Goal: Task Accomplishment & Management: Manage account settings

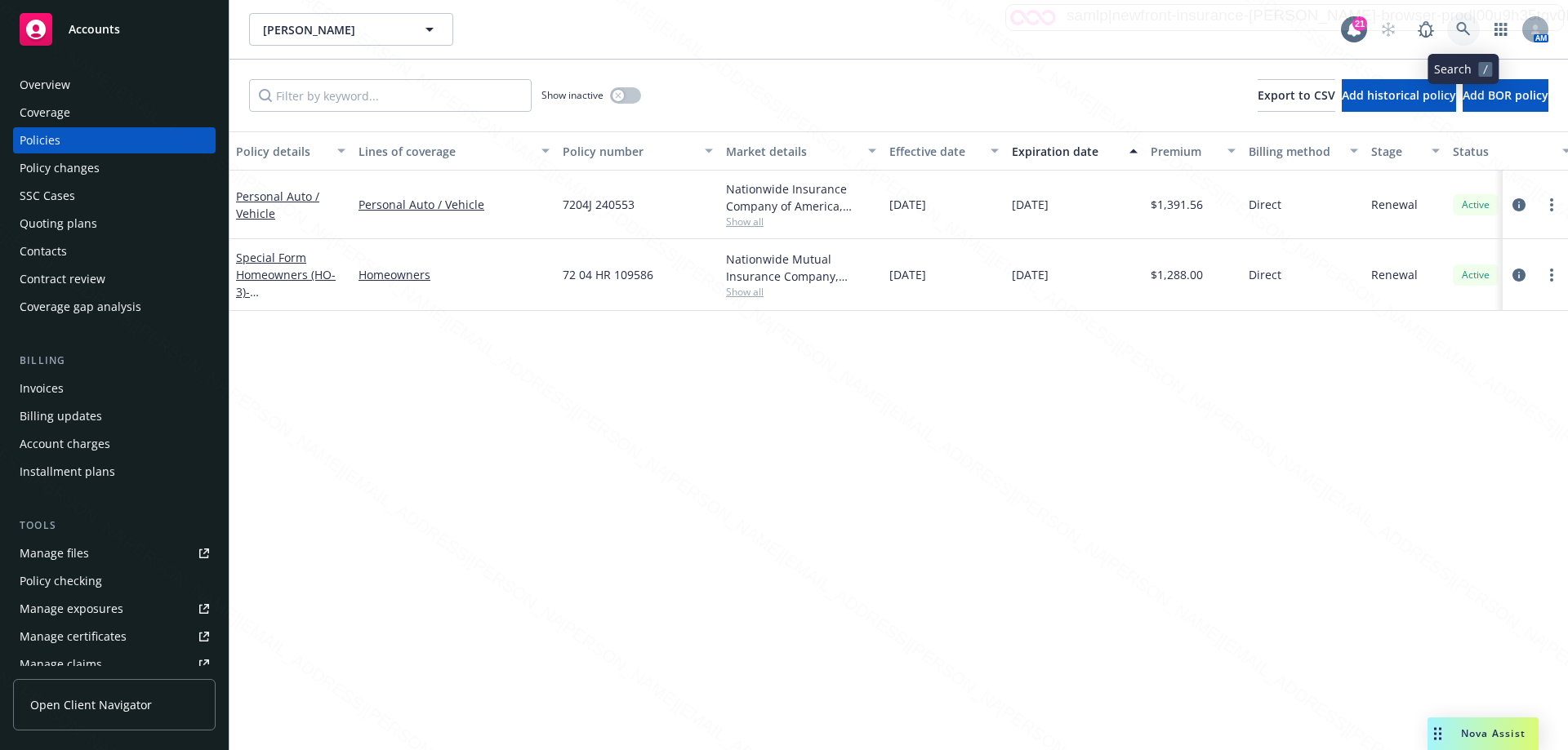
click at [1455, 26] on link at bounding box center [1463, 29] width 32 height 32
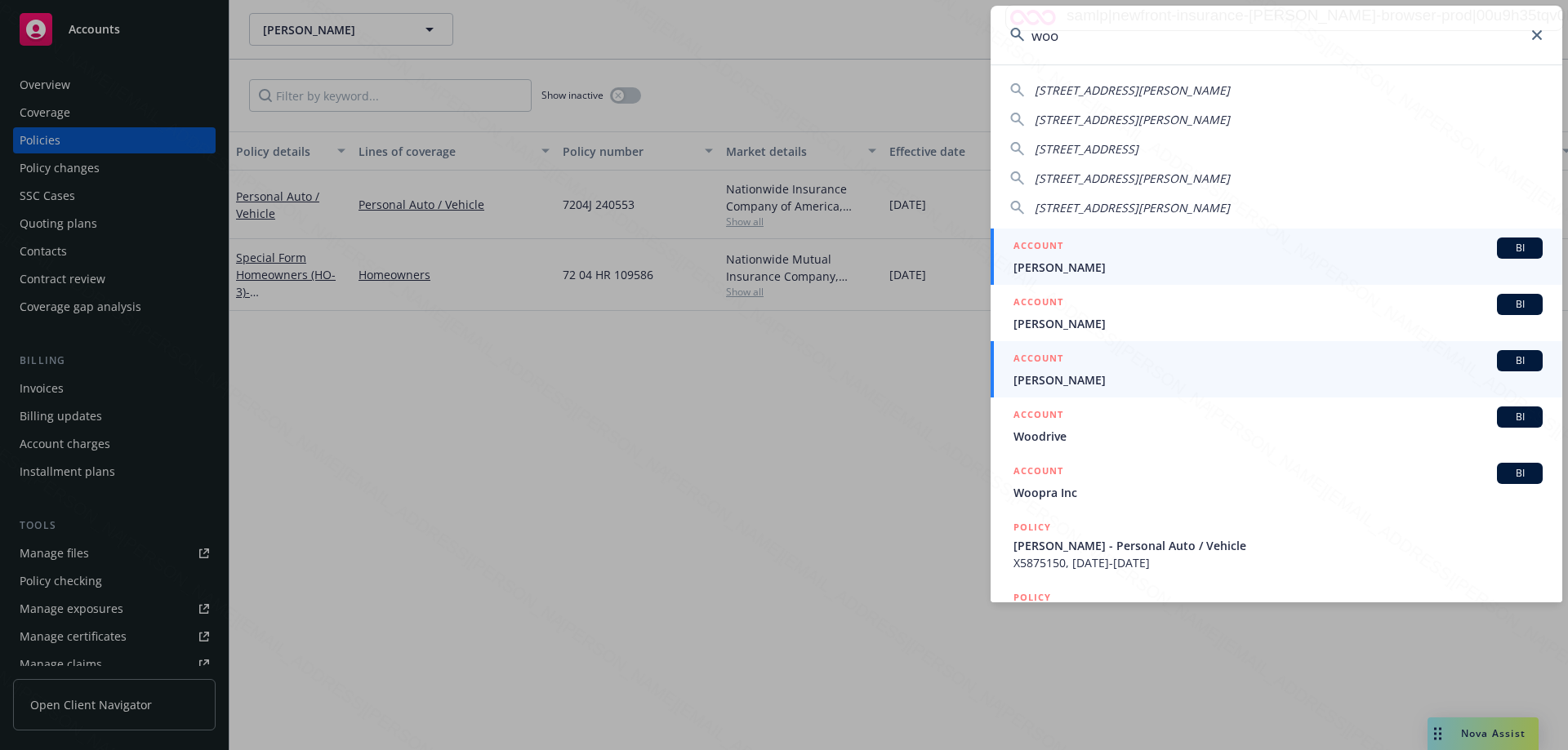
type input "woo"
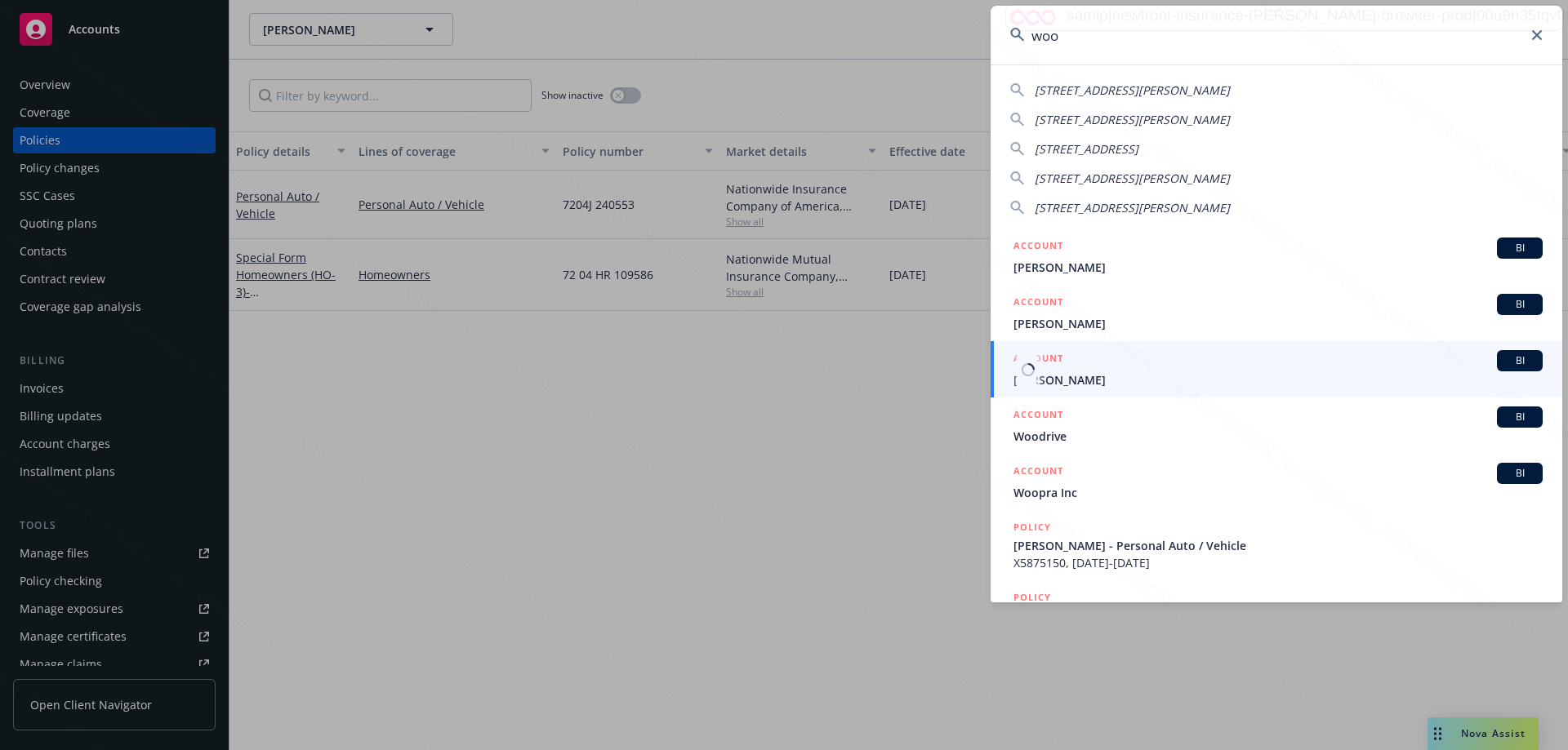
drag, startPoint x: 1059, startPoint y: 379, endPoint x: 941, endPoint y: 365, distance: 118.8
click at [1057, 379] on span "[PERSON_NAME]" at bounding box center [1278, 380] width 529 height 17
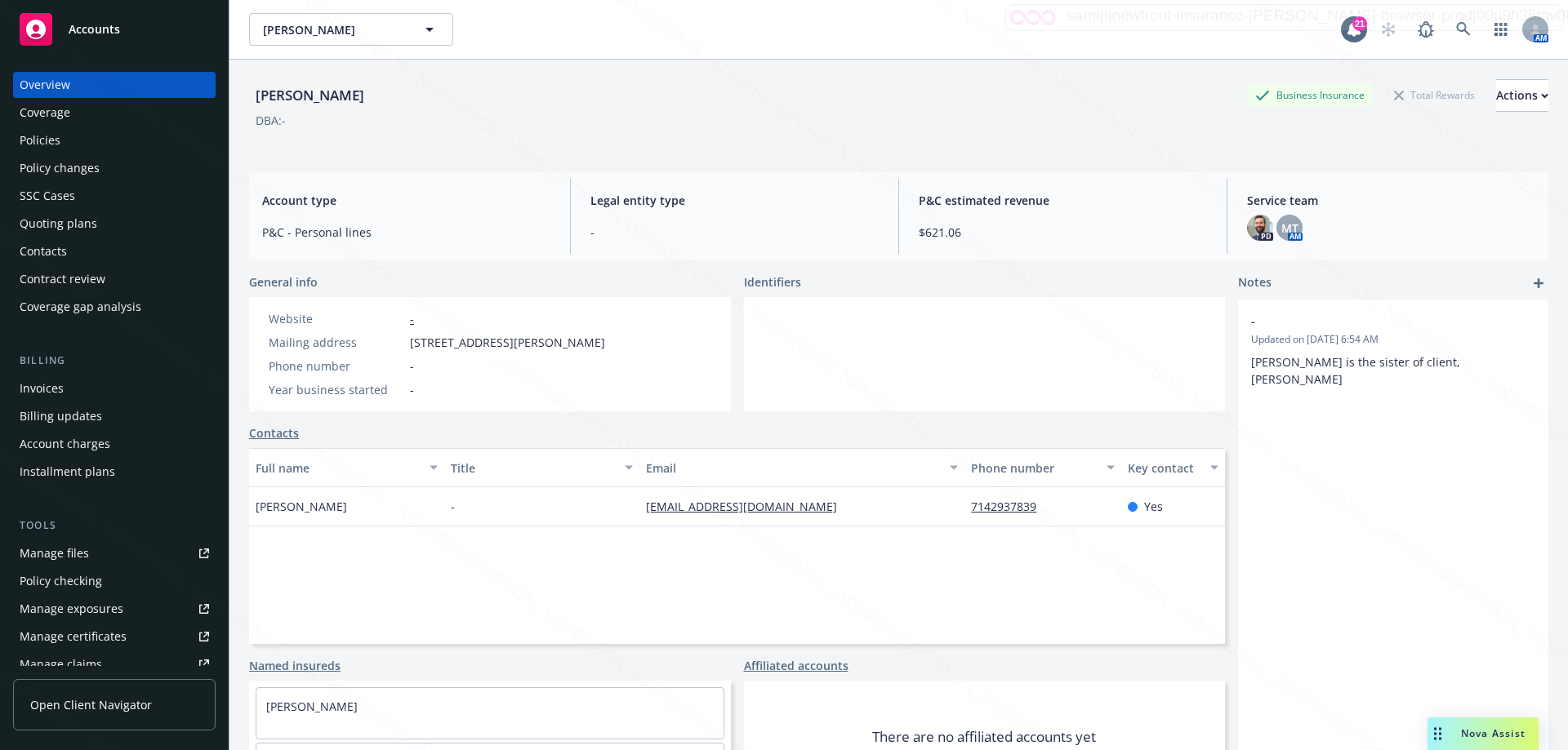
click at [41, 142] on div "Policies" at bounding box center [40, 140] width 41 height 26
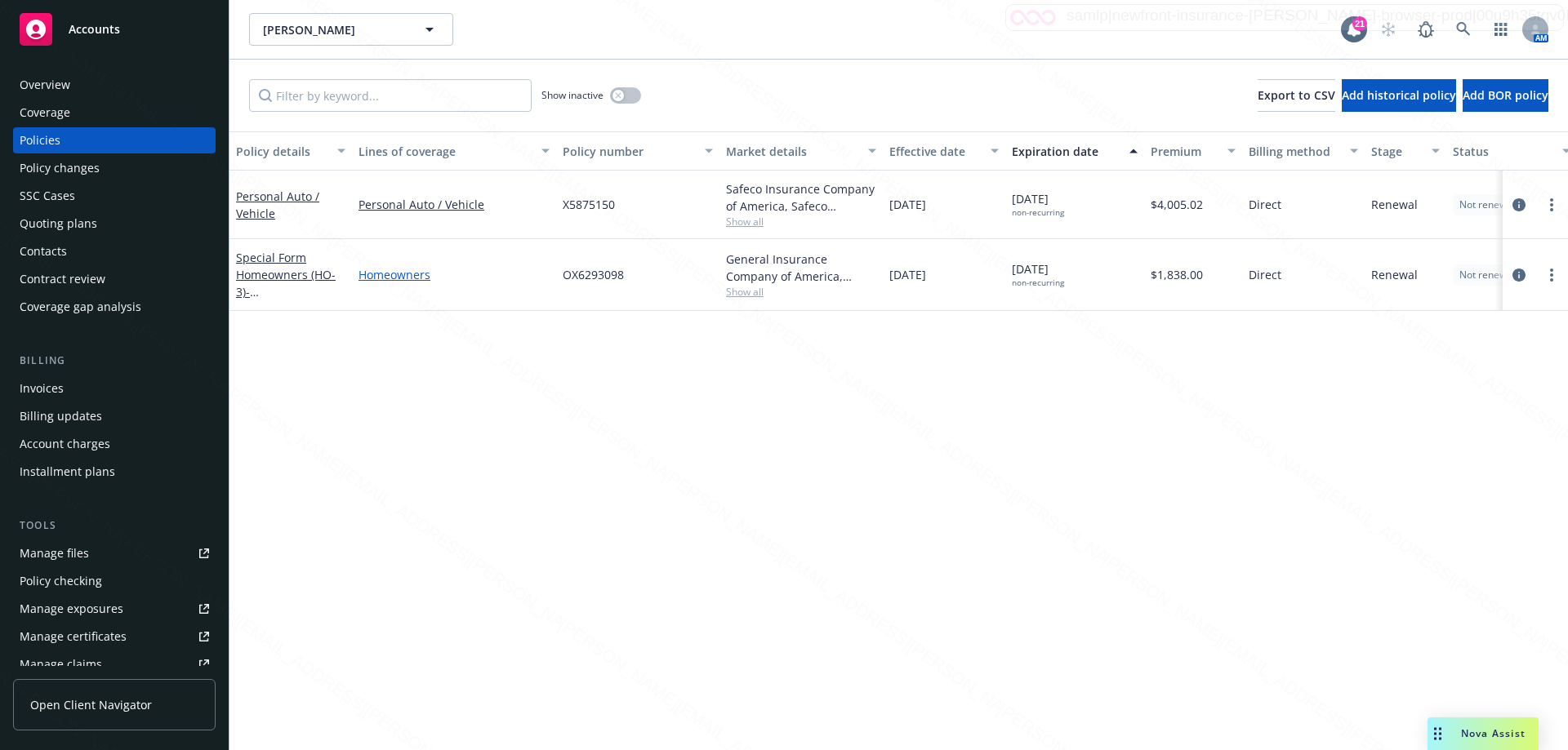
drag, startPoint x: 564, startPoint y: 277, endPoint x: 463, endPoint y: 278, distance: 101.0
click at [561, 277] on div "OX6293098" at bounding box center [637, 275] width 163 height 72
click at [259, 277] on link "Special Form Homeowners (HO-3) - [STREET_ADDRESS][PERSON_NAME]" at bounding box center [288, 291] width 104 height 84
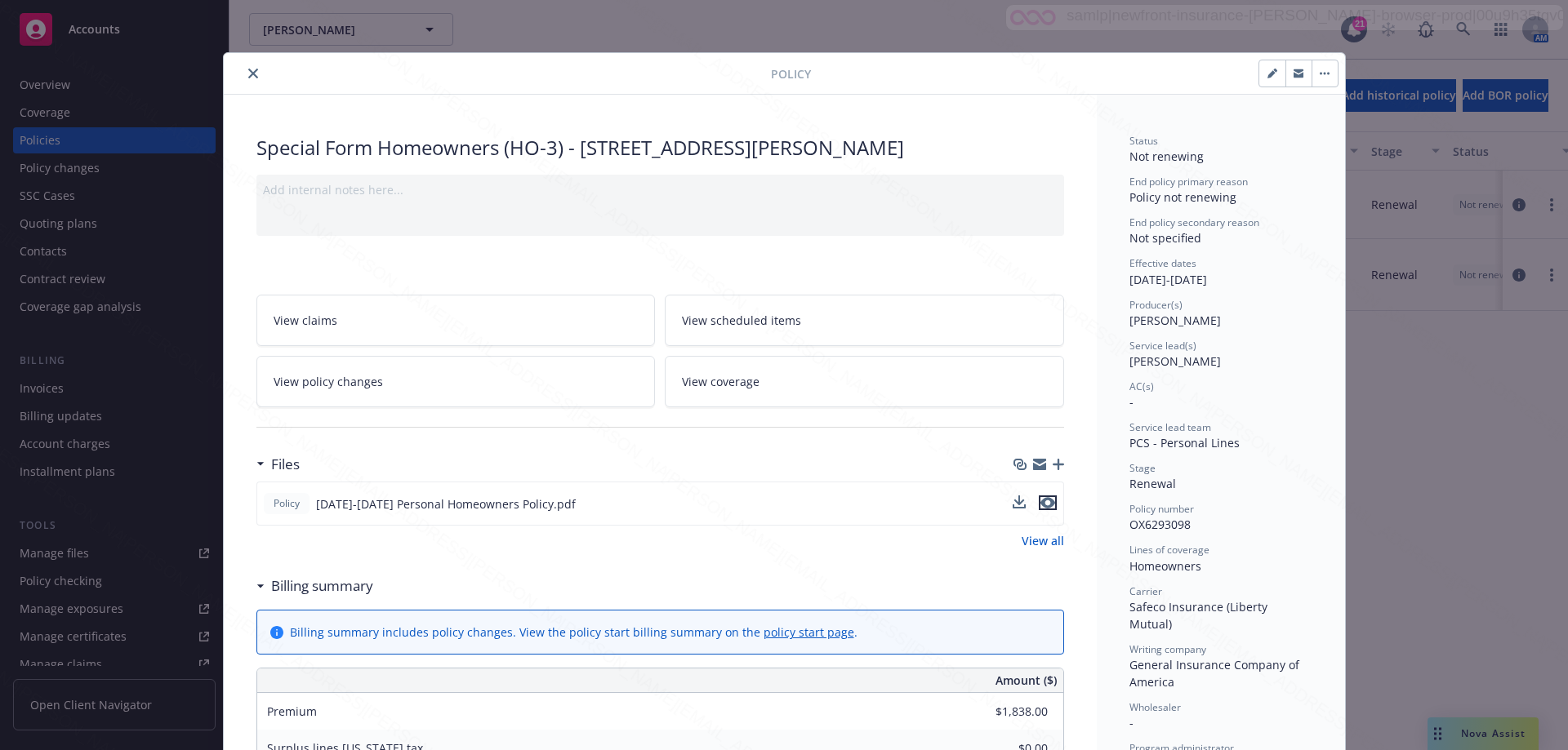
click at [1042, 505] on icon "preview file" at bounding box center [1048, 503] width 14 height 12
click at [255, 69] on button "close" at bounding box center [253, 74] width 20 height 20
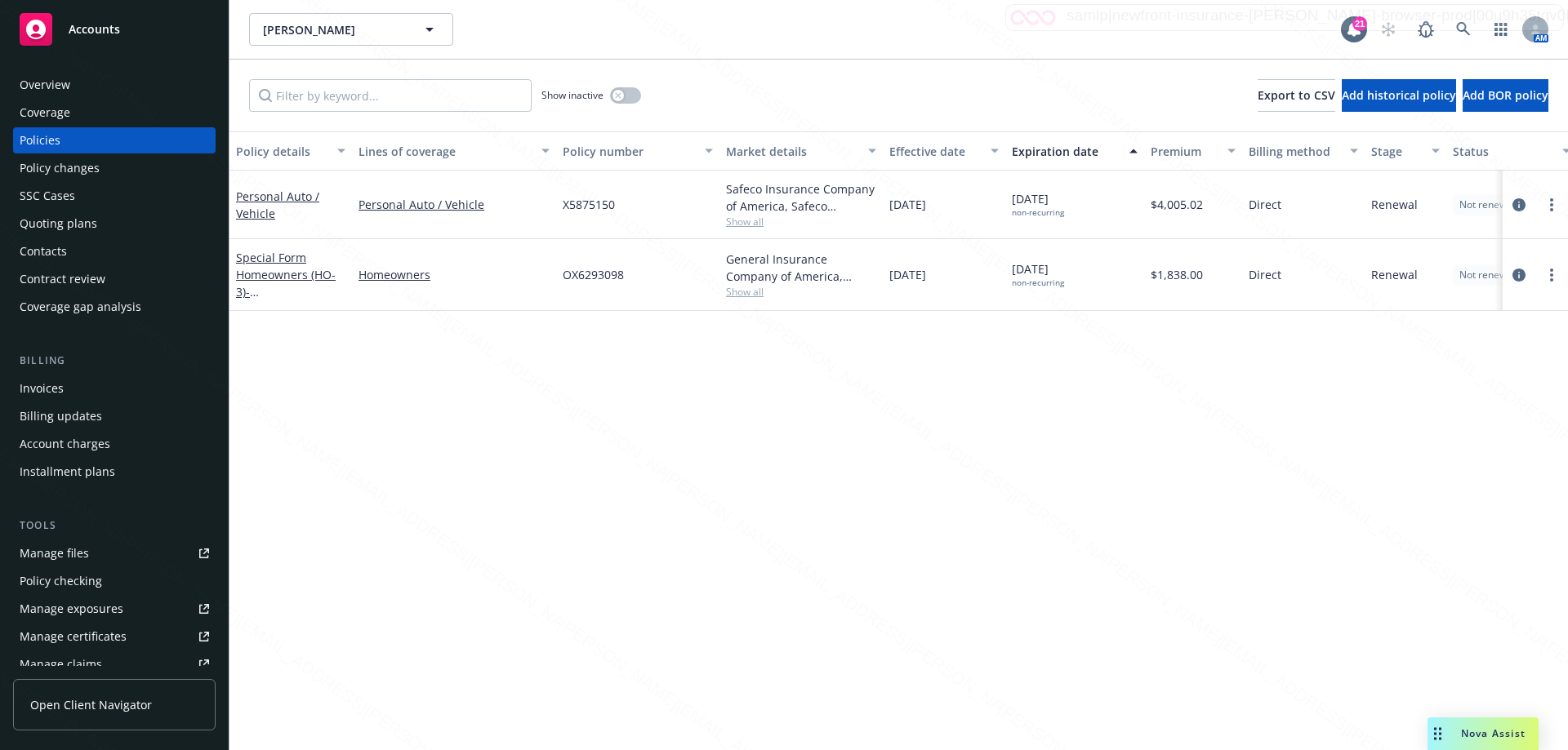
click at [247, 75] on div "Show inactive Export to CSV Add historical policy Add BOR policy" at bounding box center [898, 96] width 1338 height 72
drag, startPoint x: 557, startPoint y: 199, endPoint x: 637, endPoint y: 199, distance: 80.0
click at [637, 199] on div "X5875150" at bounding box center [637, 205] width 163 height 69
copy span "X5875150"
click at [1460, 29] on icon at bounding box center [1463, 29] width 14 height 14
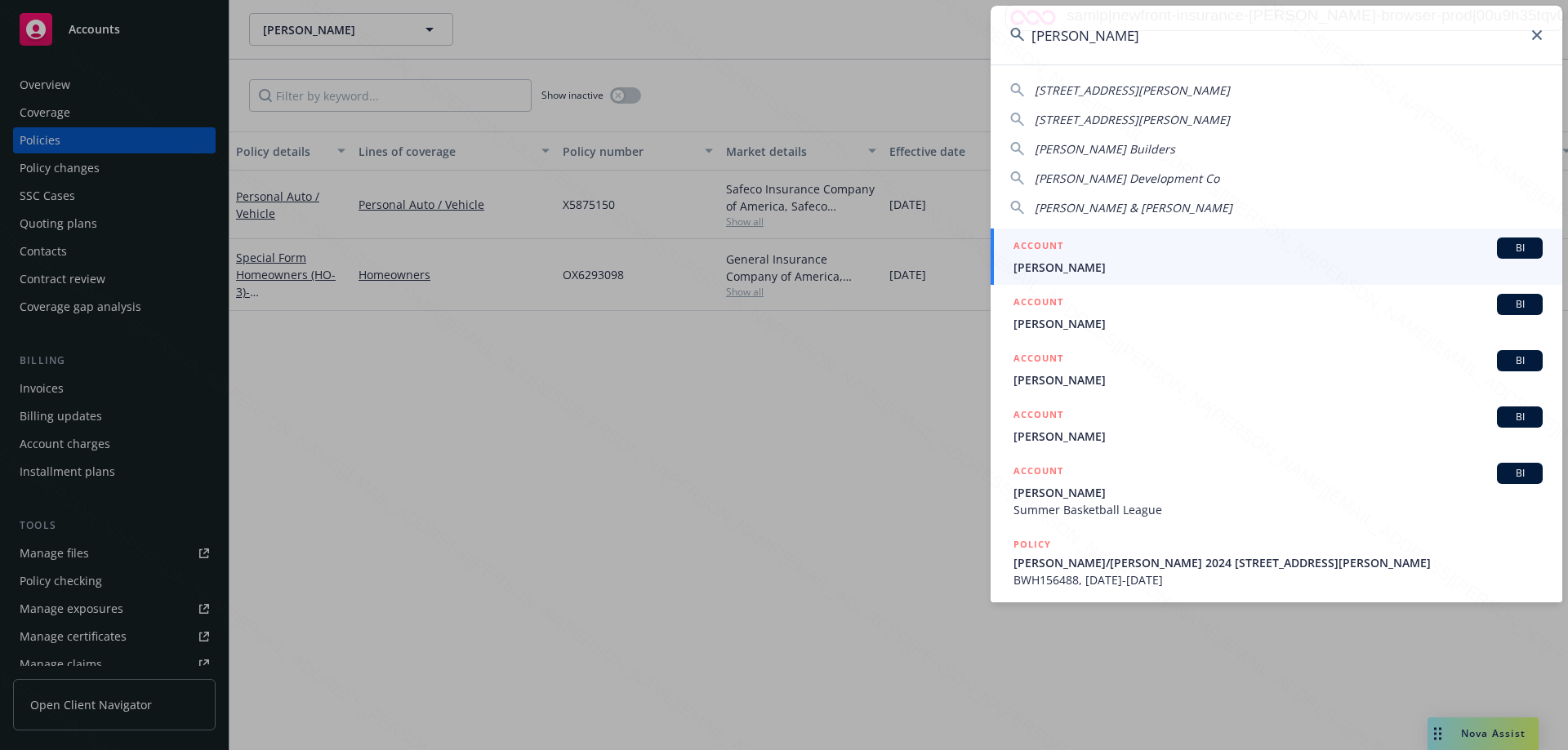
click at [1034, 34] on input "[PERSON_NAME]" at bounding box center [1277, 34] width 572 height 59
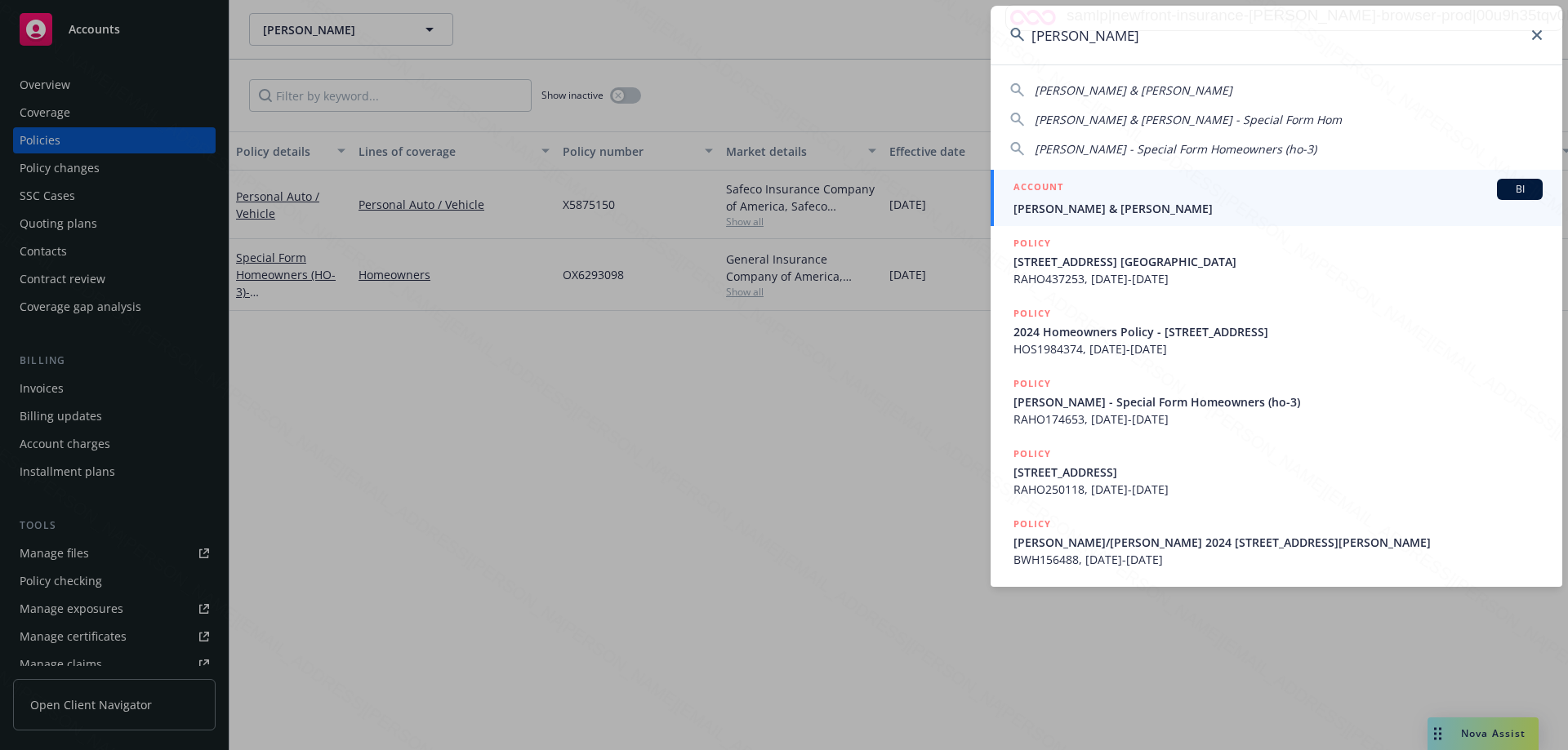
type input "[PERSON_NAME]"
click at [1116, 203] on span "[PERSON_NAME] & [PERSON_NAME]" at bounding box center [1278, 208] width 529 height 17
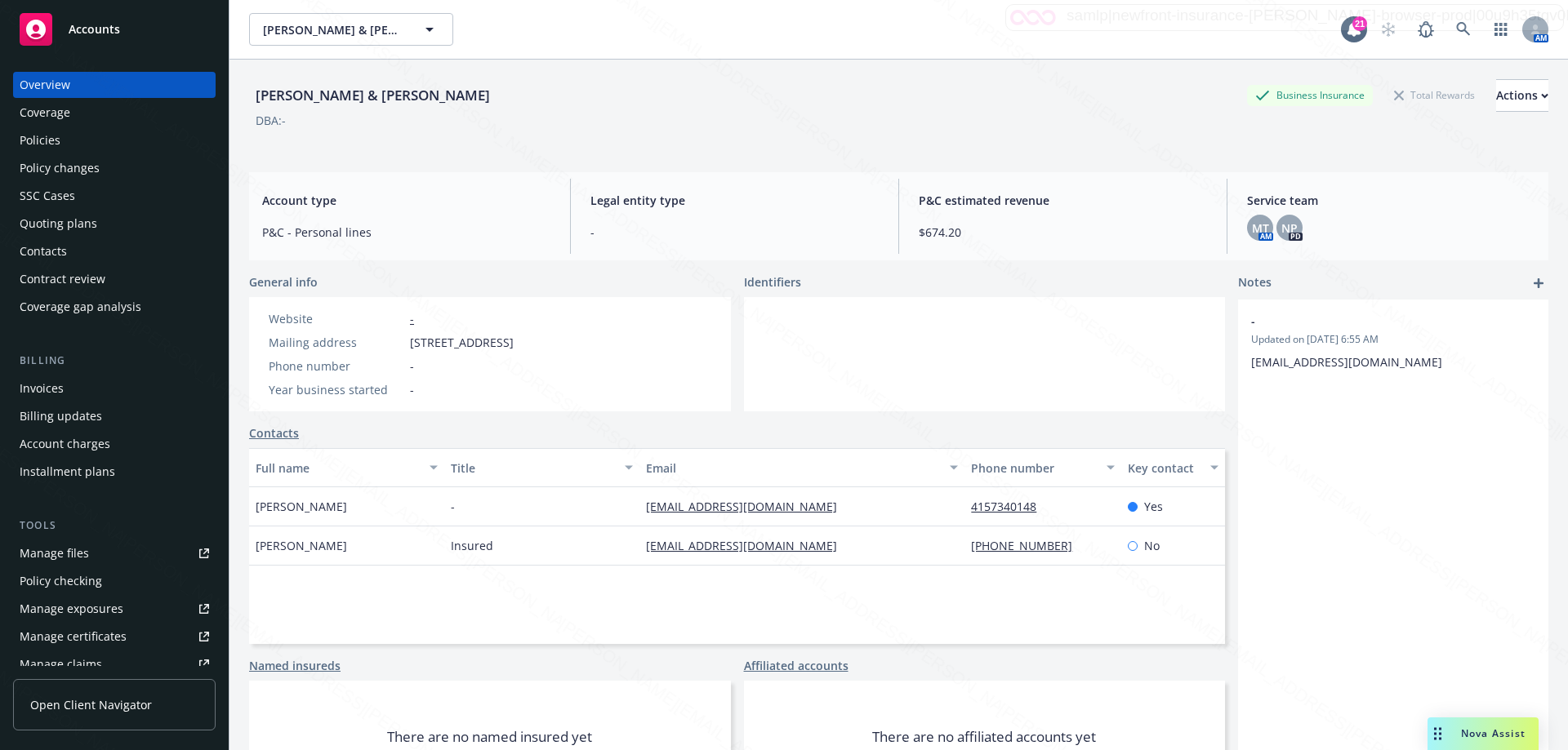
click at [42, 134] on div "Policies" at bounding box center [40, 140] width 41 height 26
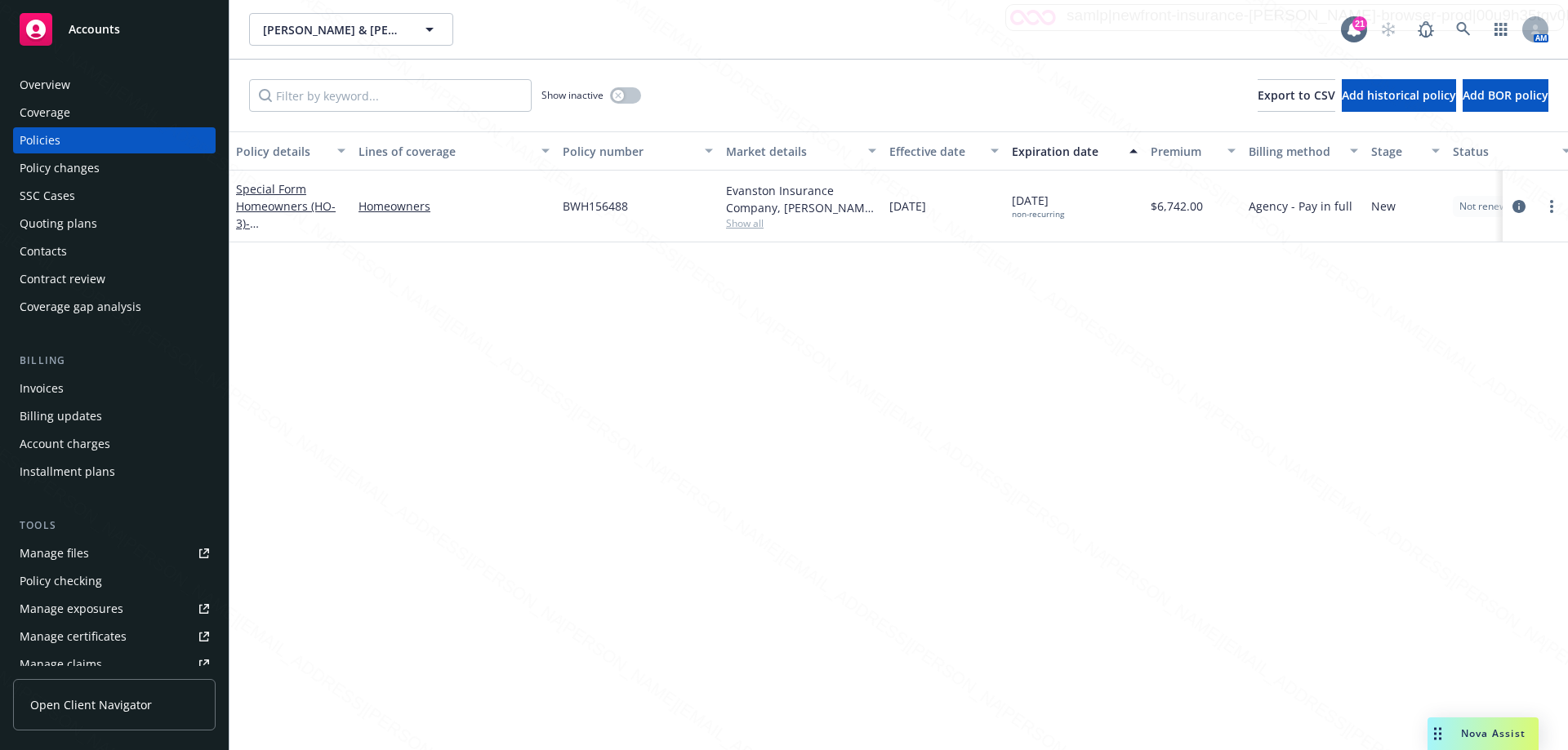
click at [80, 81] on div "Overview" at bounding box center [115, 85] width 189 height 26
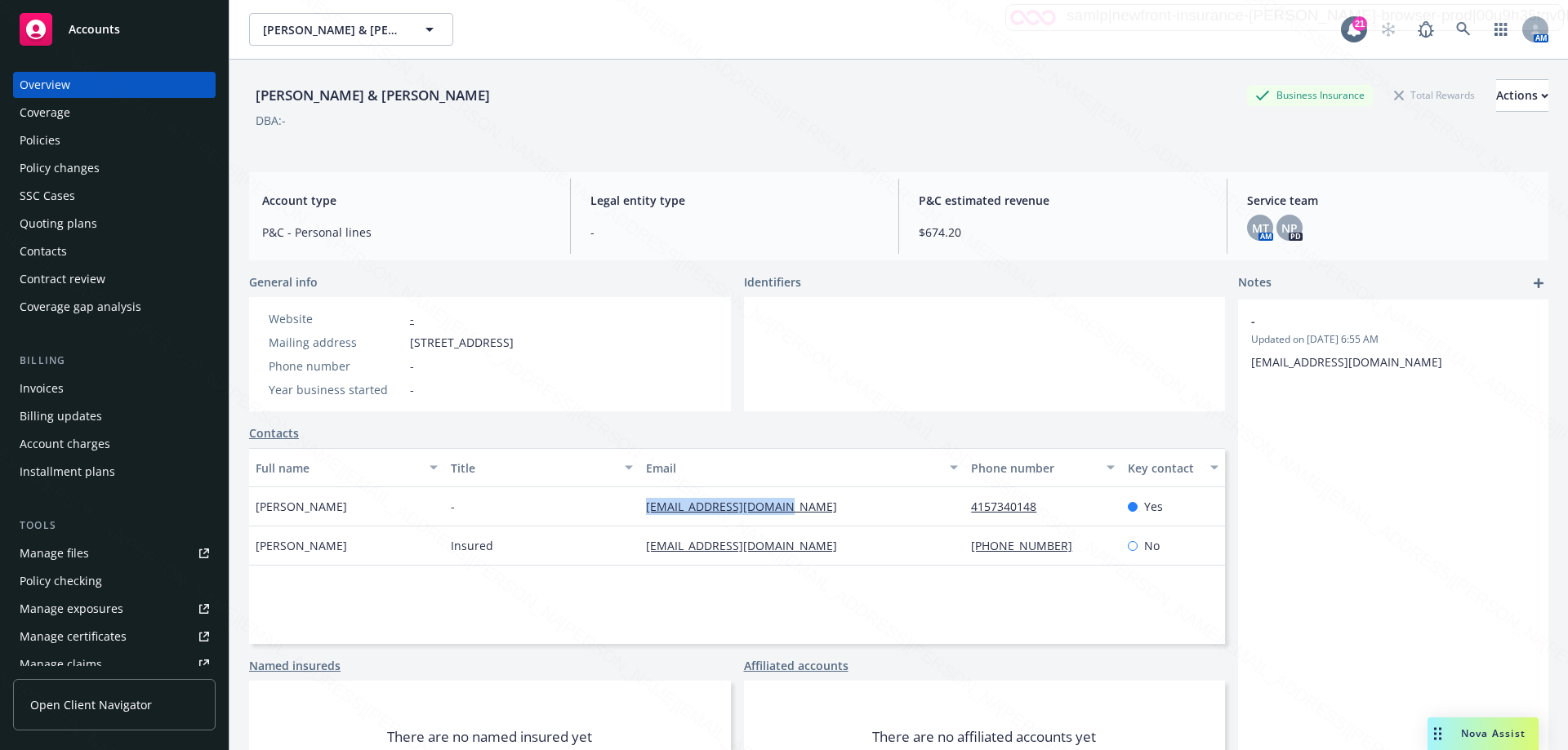
drag, startPoint x: 788, startPoint y: 508, endPoint x: 641, endPoint y: 511, distance: 147.0
click at [641, 511] on div "[EMAIL_ADDRESS][DOMAIN_NAME]" at bounding box center [802, 507] width 325 height 39
copy link "[EMAIL_ADDRESS][DOMAIN_NAME]"
click at [1456, 31] on icon at bounding box center [1463, 29] width 14 height 14
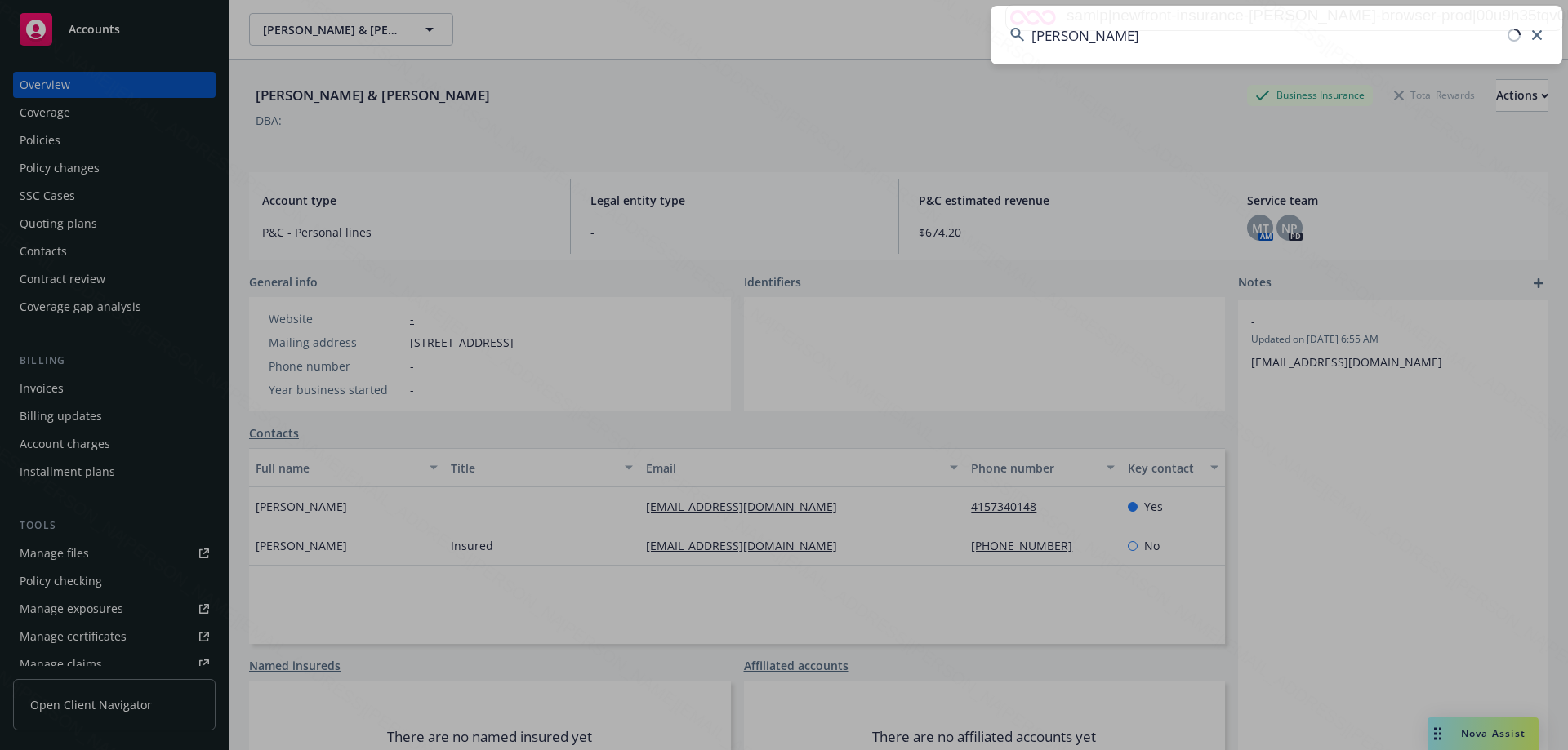
type input "[PERSON_NAME]"
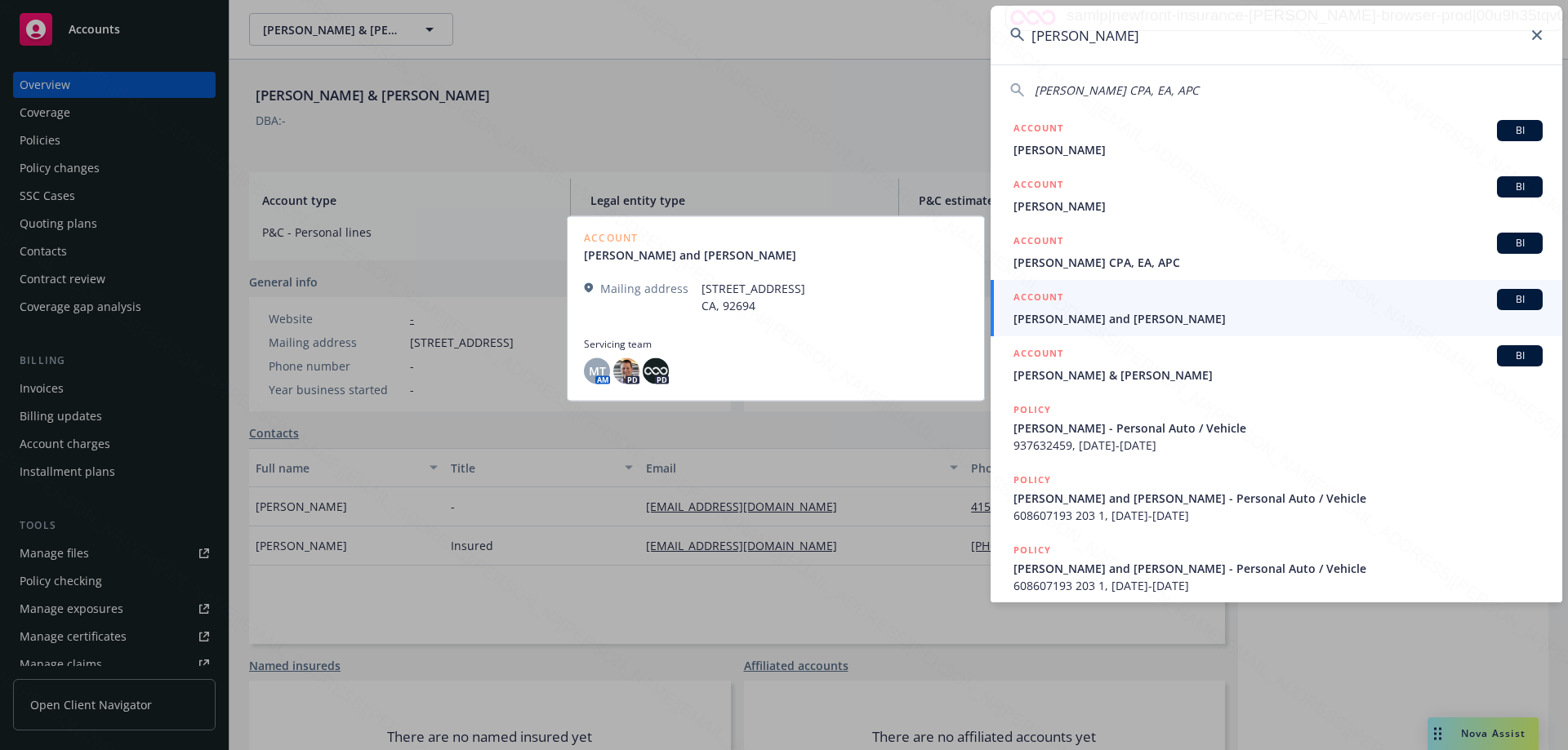
click at [1113, 324] on span "[PERSON_NAME] and [PERSON_NAME]" at bounding box center [1278, 318] width 529 height 17
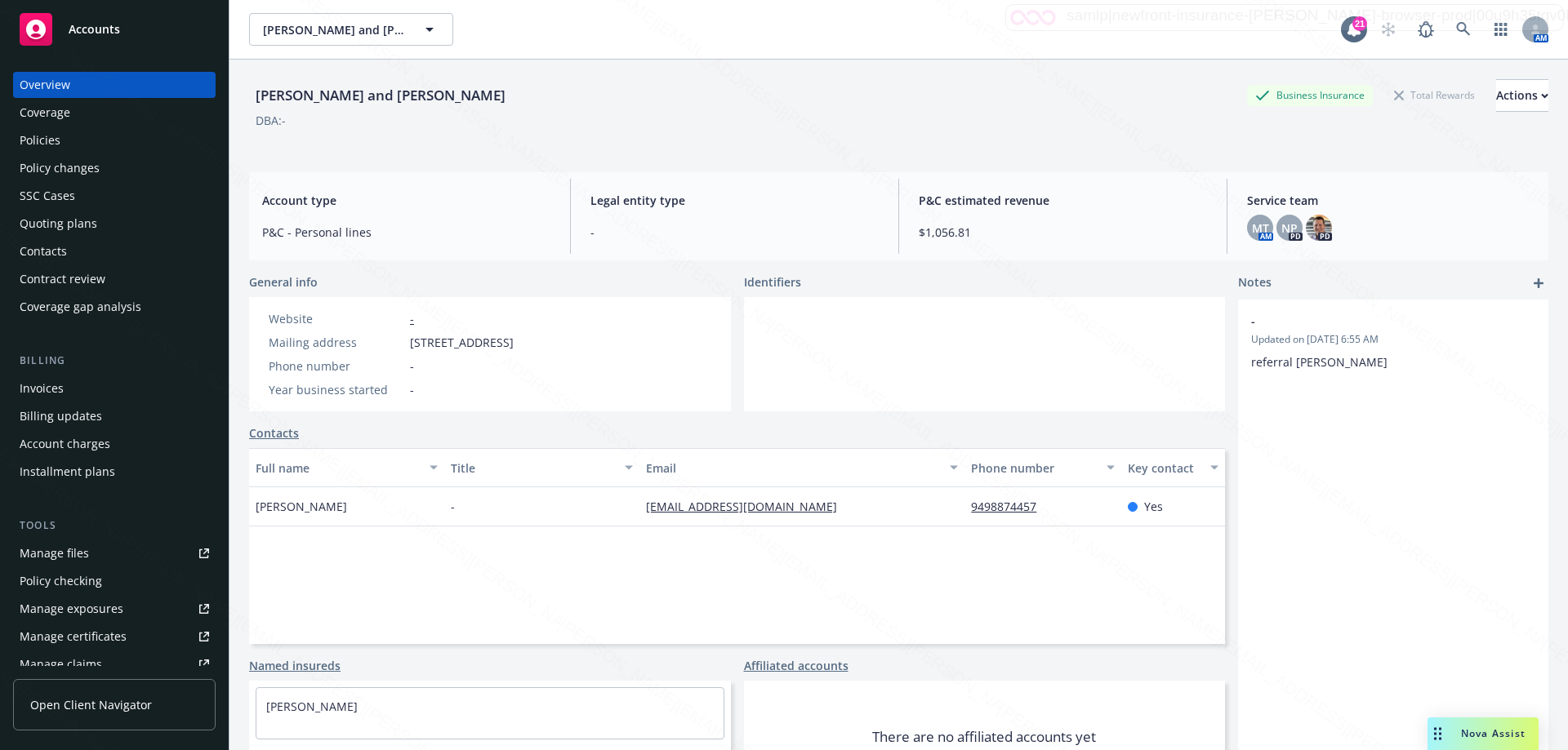
click at [35, 134] on div "Policies" at bounding box center [40, 140] width 41 height 26
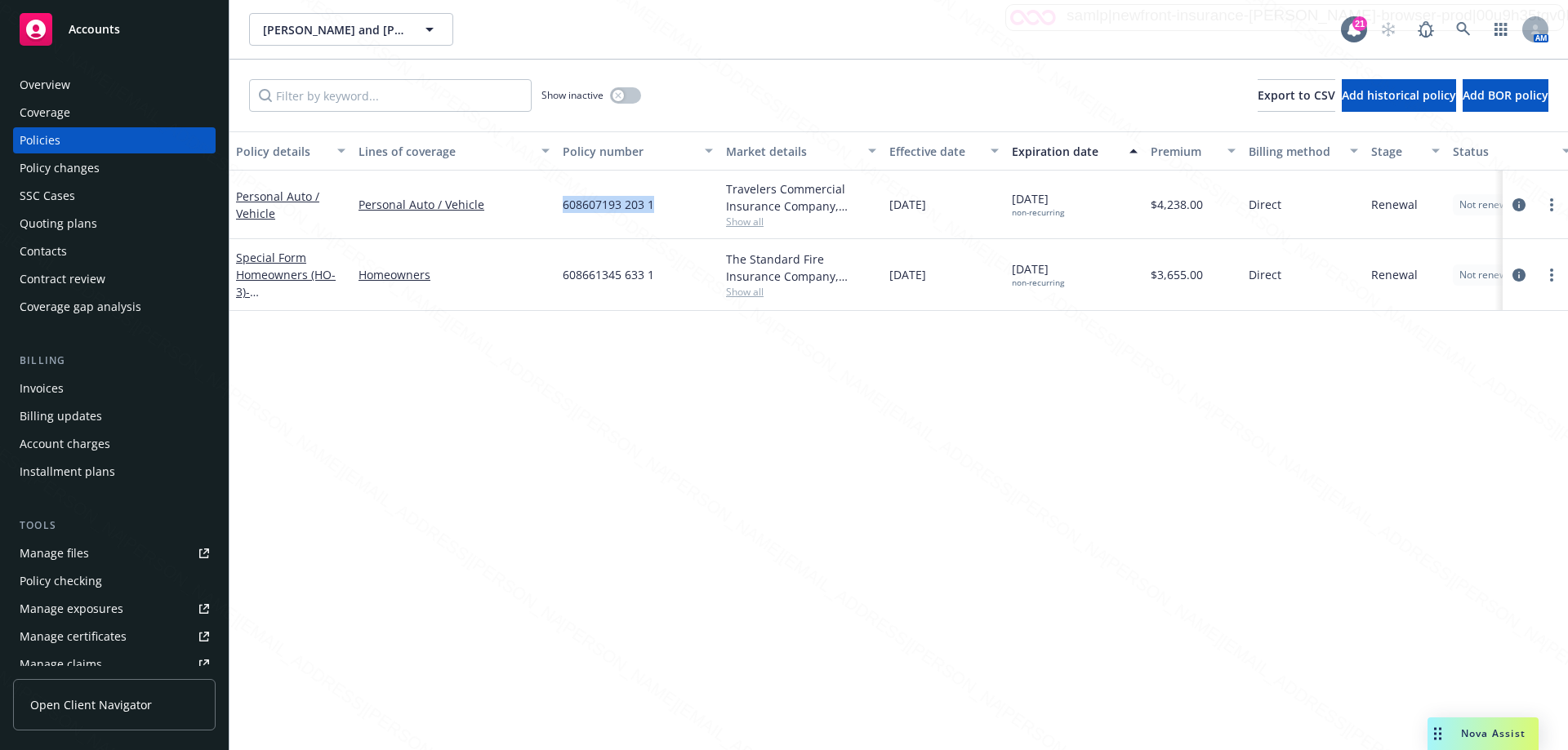
drag, startPoint x: 569, startPoint y: 204, endPoint x: 684, endPoint y: 206, distance: 115.0
click at [684, 206] on div "608607193 203 1" at bounding box center [637, 205] width 163 height 69
copy span "608607193 203 1"
click at [1454, 31] on link at bounding box center [1463, 29] width 32 height 32
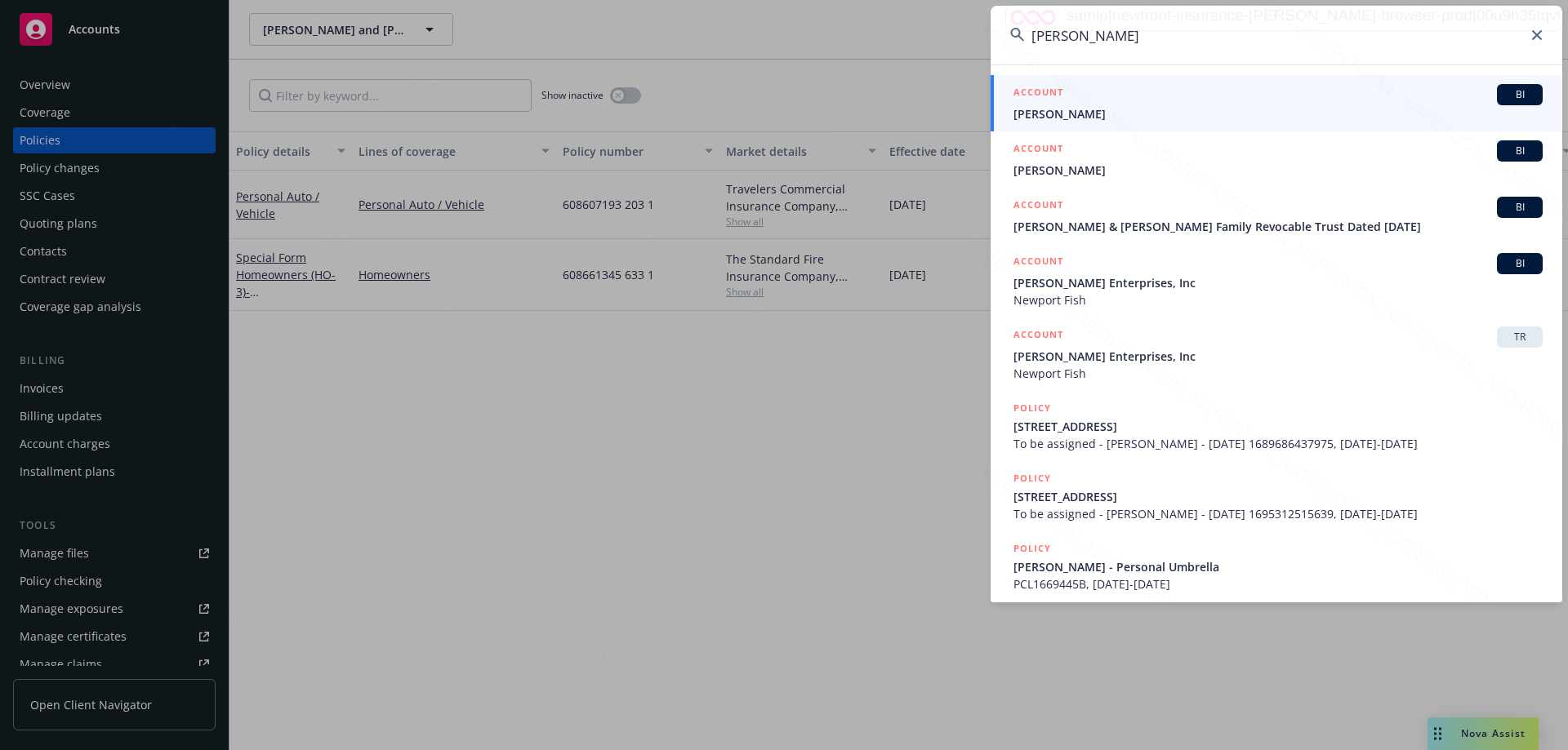
type input "[PERSON_NAME]"
click at [1084, 112] on span "[PERSON_NAME]" at bounding box center [1278, 114] width 529 height 17
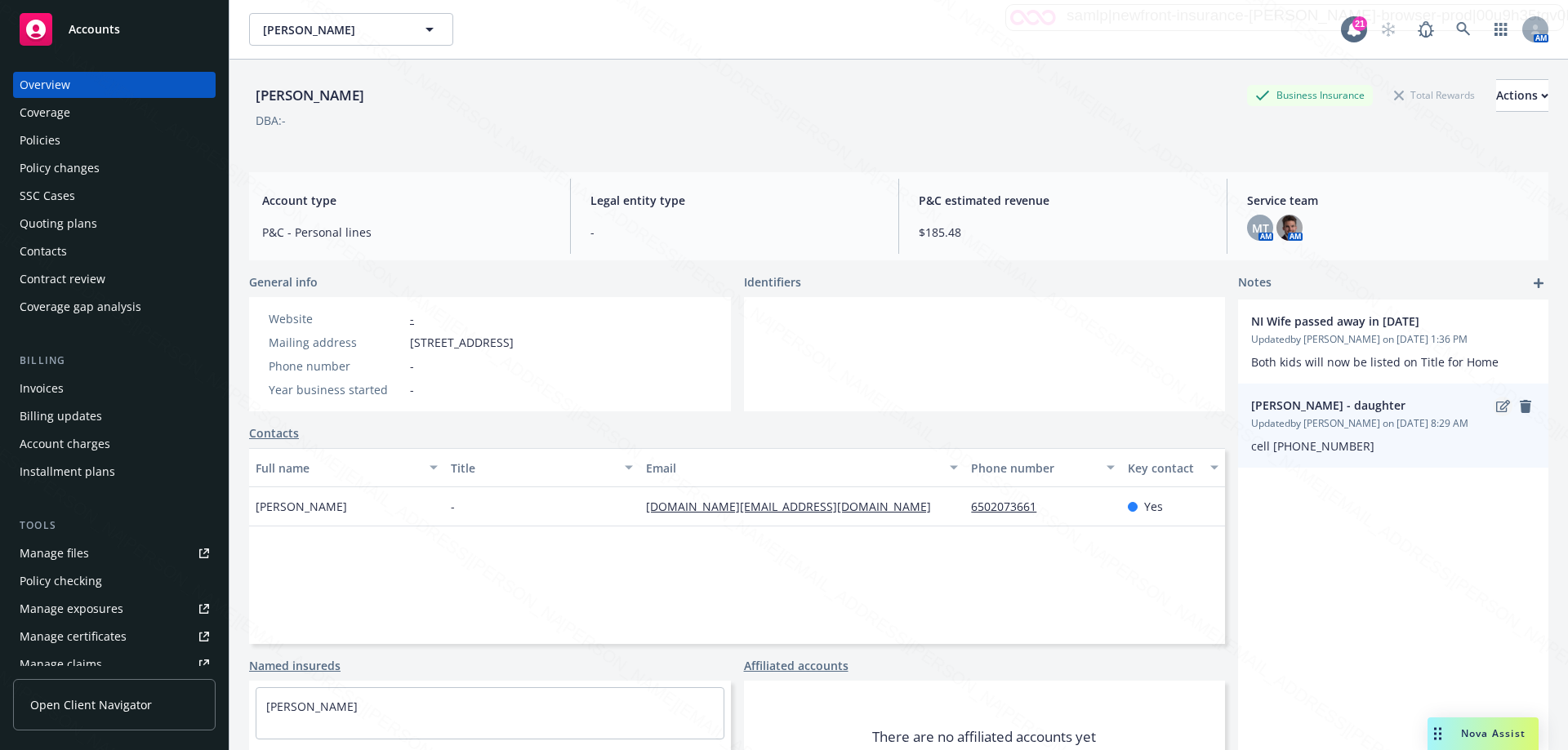
click at [1496, 414] on link "edit" at bounding box center [1503, 407] width 20 height 20
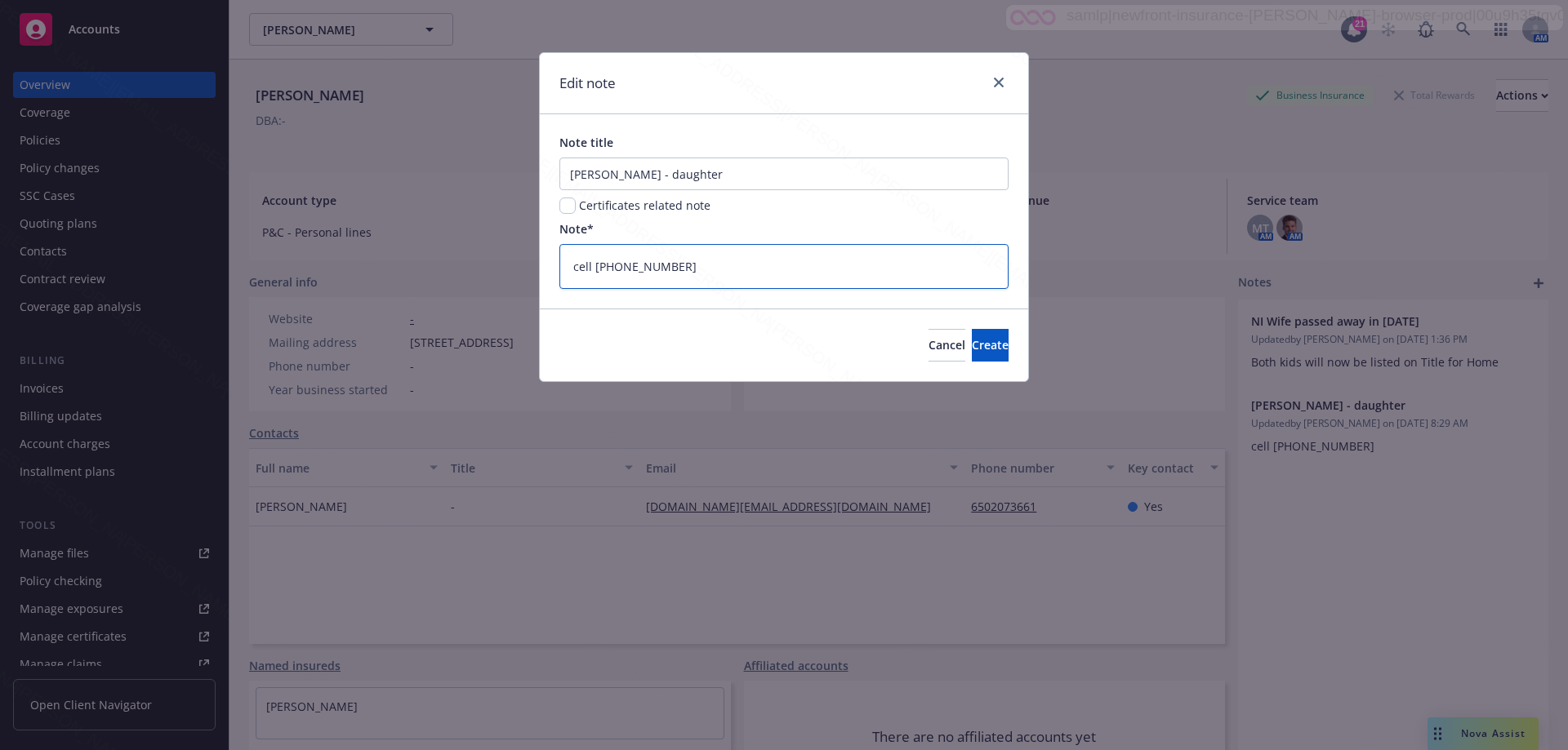
click at [694, 266] on textarea "cell [PHONE_NUMBER]" at bounding box center [784, 267] width 449 height 45
type textarea "x"
type textarea "cell [PHONE_NUMBER]"
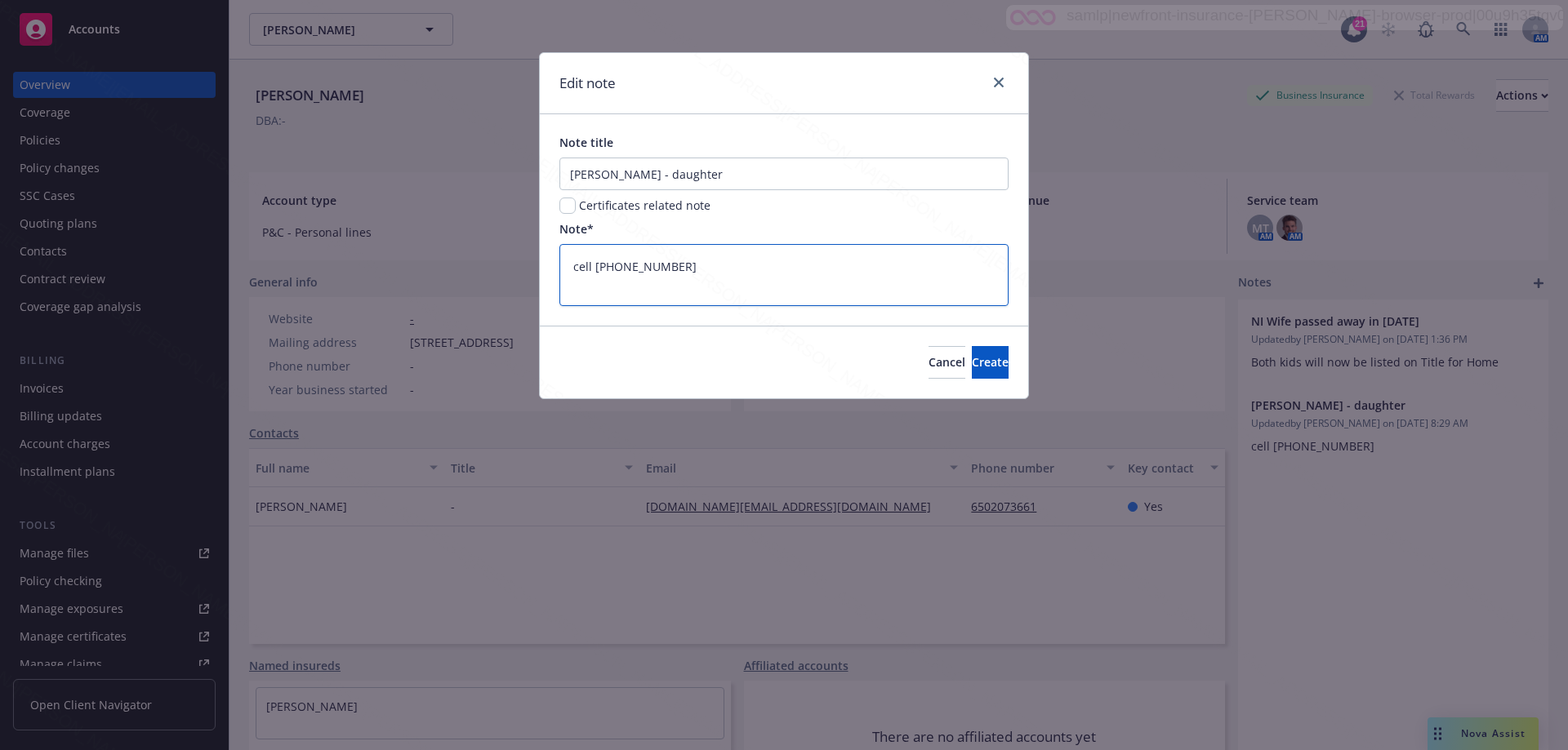
paste textarea "[PERSON_NAME][EMAIL_ADDRESS][DOMAIN_NAME]"
type textarea "x"
type textarea "cell [PHONE_NUMBER] [PERSON_NAME][EMAIL_ADDRESS][DOMAIN_NAME]"
click at [972, 356] on span "Create" at bounding box center [990, 361] width 37 height 15
type textarea "x"
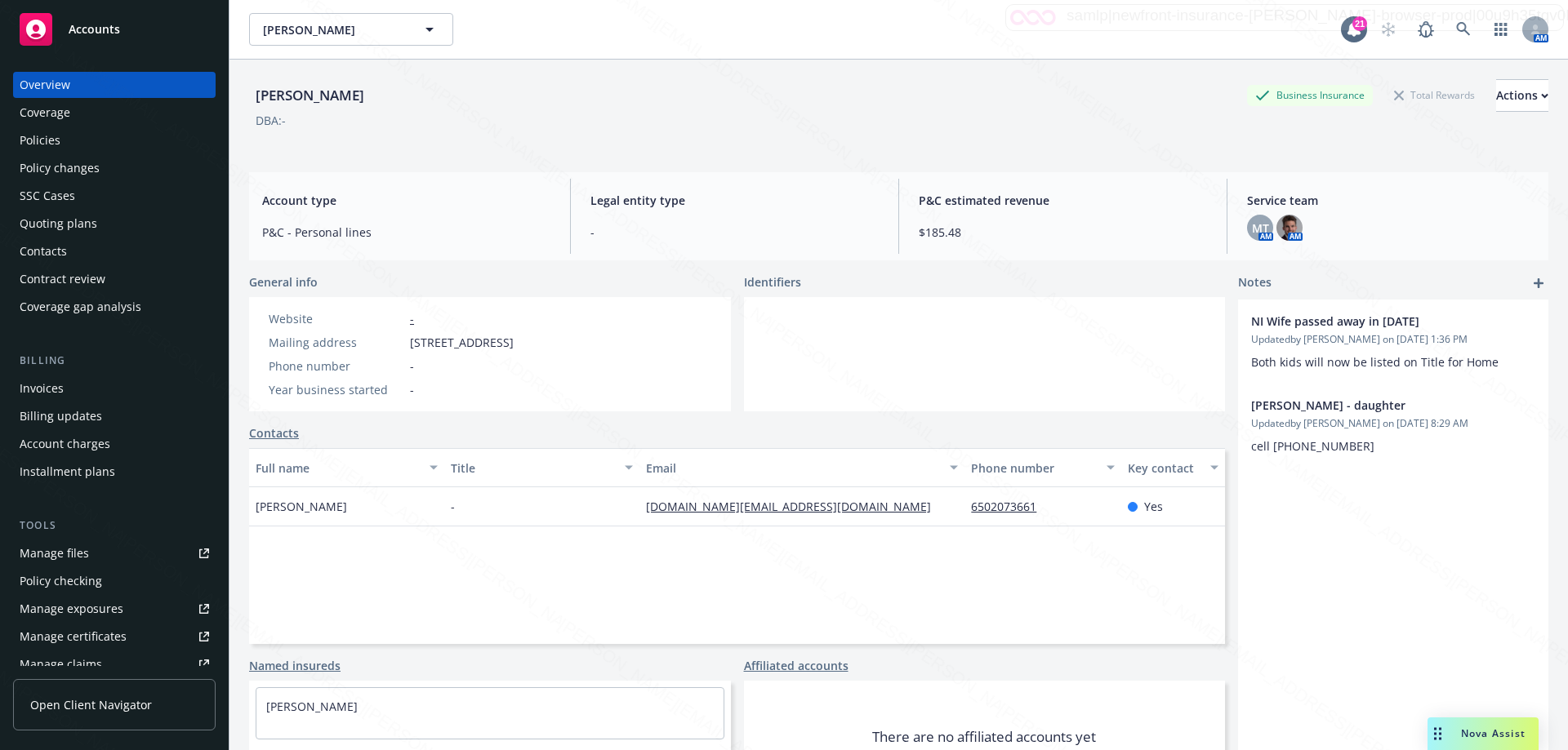
click at [1303, 532] on div "NI Wife passed away in [DATE] Updated by [PERSON_NAME] on [DATE] 1:36 PM Both k…" at bounding box center [1393, 564] width 310 height 531
click at [1456, 32] on icon at bounding box center [1463, 29] width 14 height 14
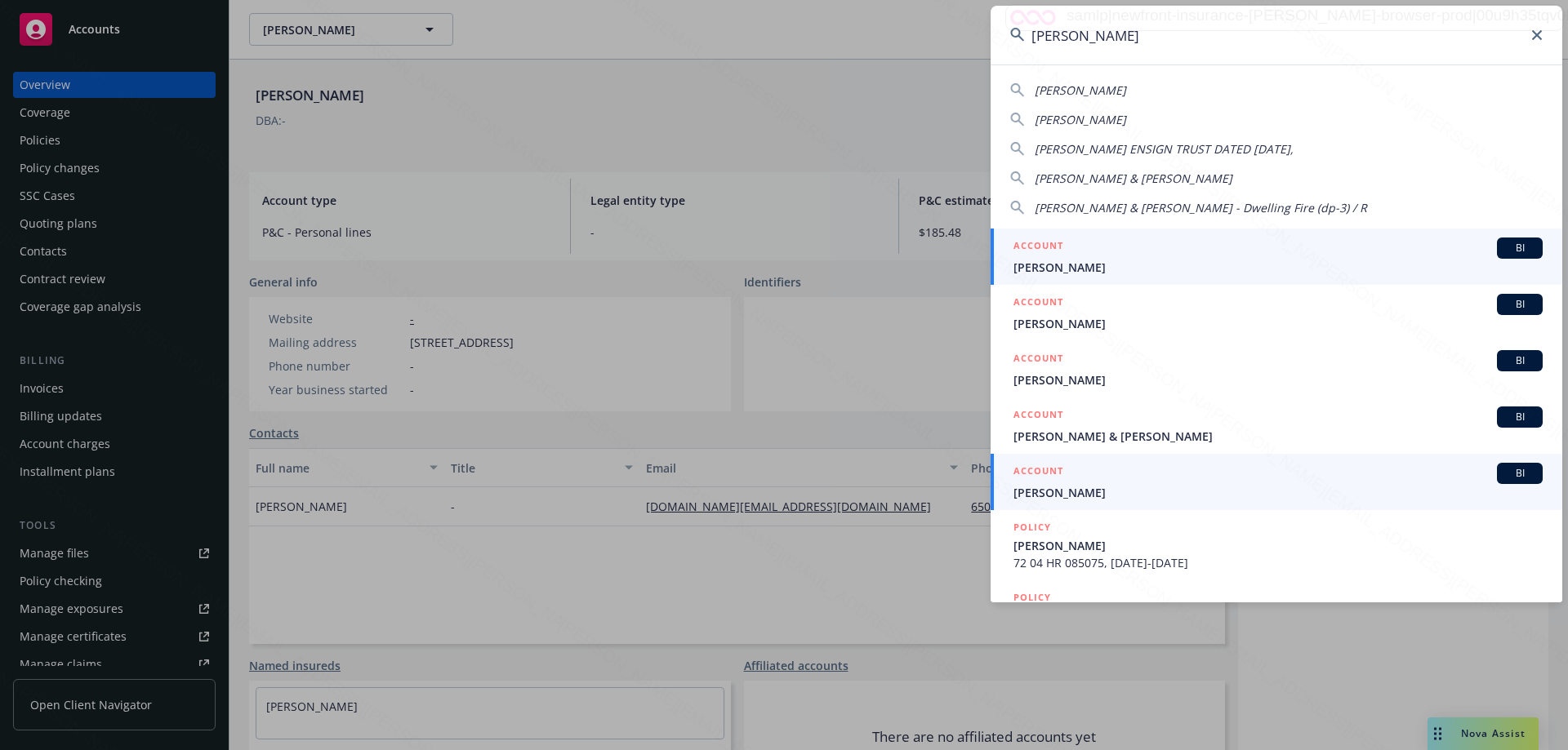
scroll to position [269, 0]
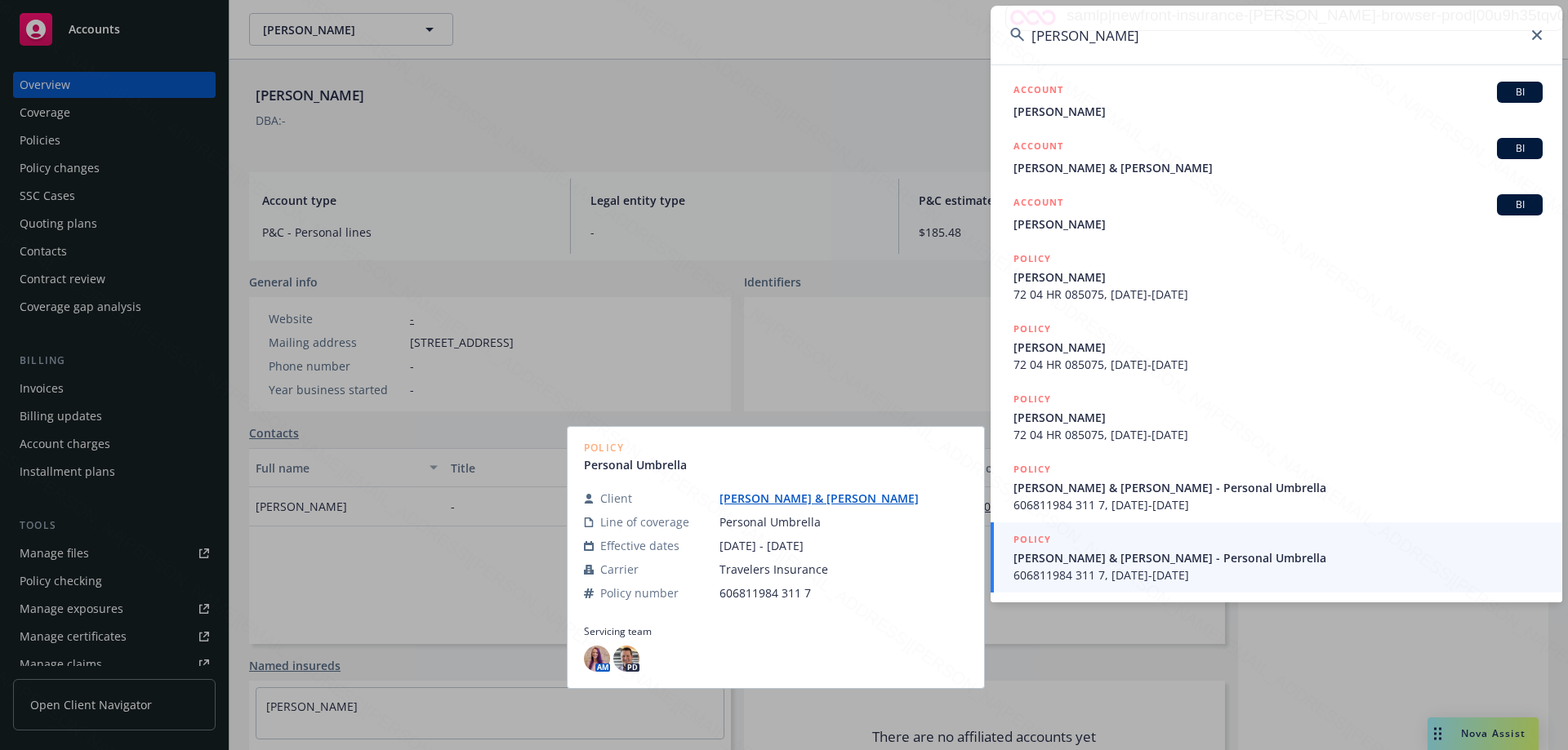
click at [1091, 33] on input "christina" at bounding box center [1277, 34] width 572 height 59
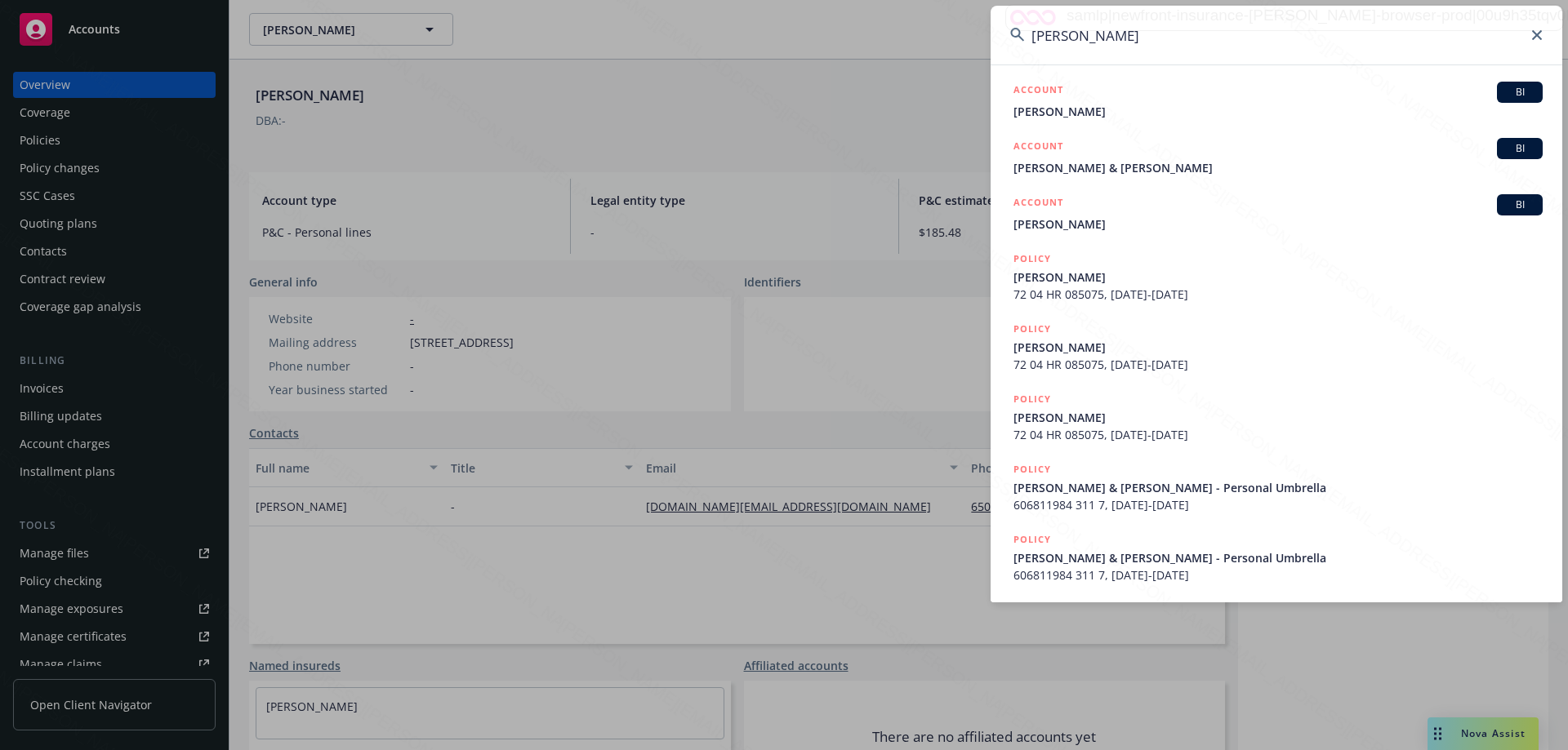
scroll to position [0, 0]
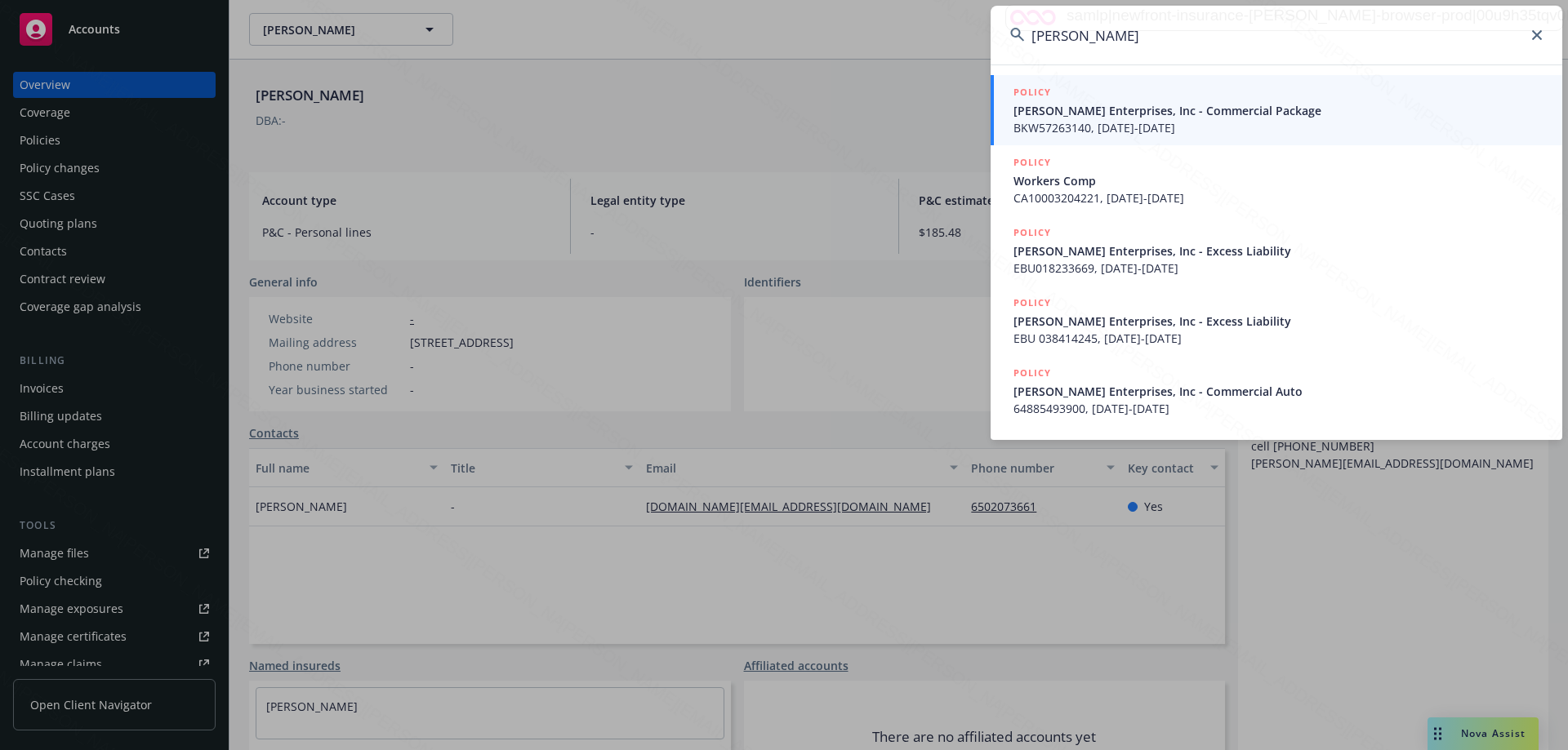
drag, startPoint x: 1087, startPoint y: 37, endPoint x: 1004, endPoint y: 39, distance: 83.0
click at [1004, 39] on input "christina Todaro" at bounding box center [1277, 34] width 572 height 59
type input "Todaro"
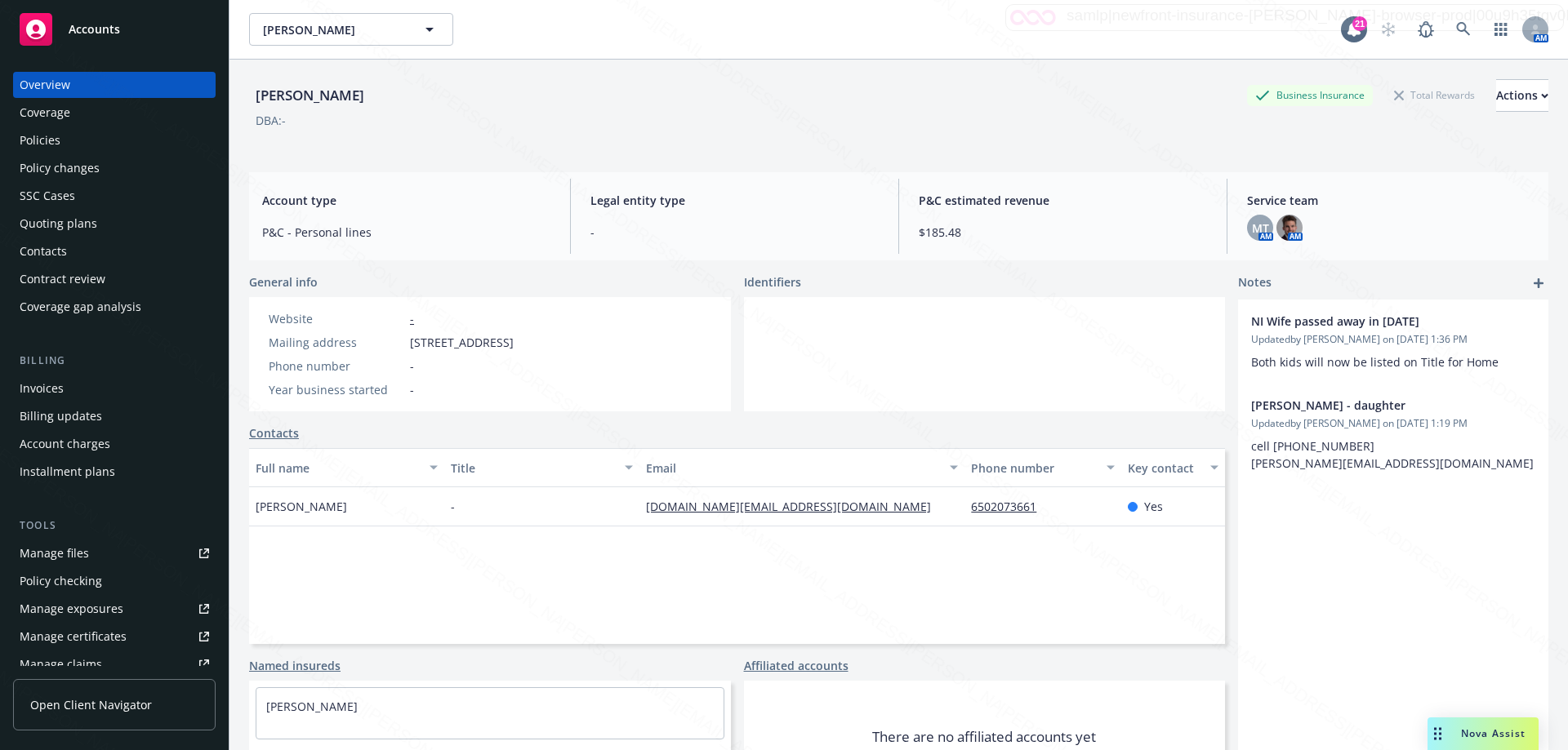
click at [1317, 491] on div "NI Wife passed away in April 2024 Updated by Melanie Triantos on 11/19/2024, 1:…" at bounding box center [1393, 564] width 310 height 531
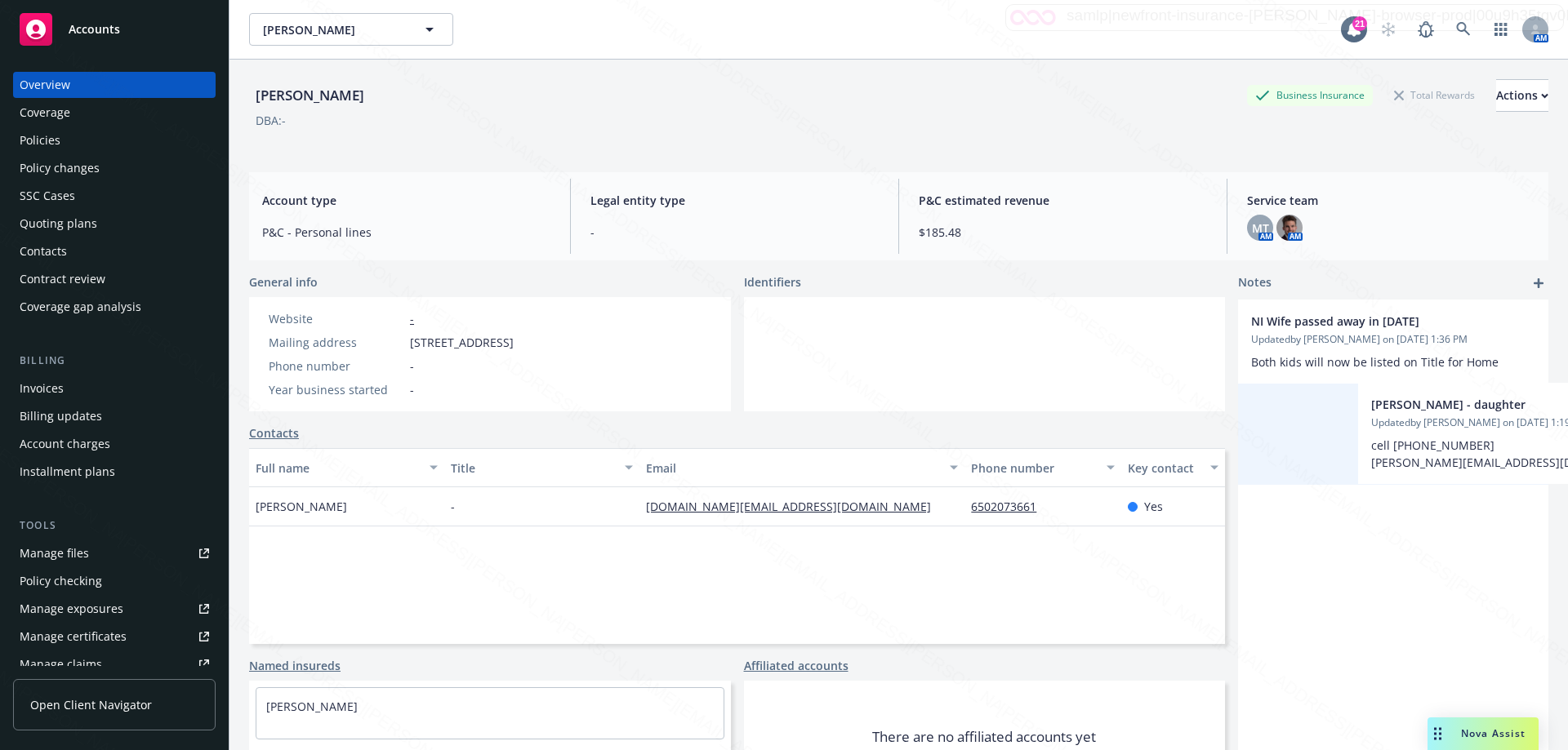
drag, startPoint x: 1240, startPoint y: 471, endPoint x: 1417, endPoint y: 476, distance: 177.1
click at [1436, 479] on div "NI Wife passed away in April 2024 Updated by Melanie Triantos on 11/19/2024, 1:…" at bounding box center [1393, 392] width 310 height 186
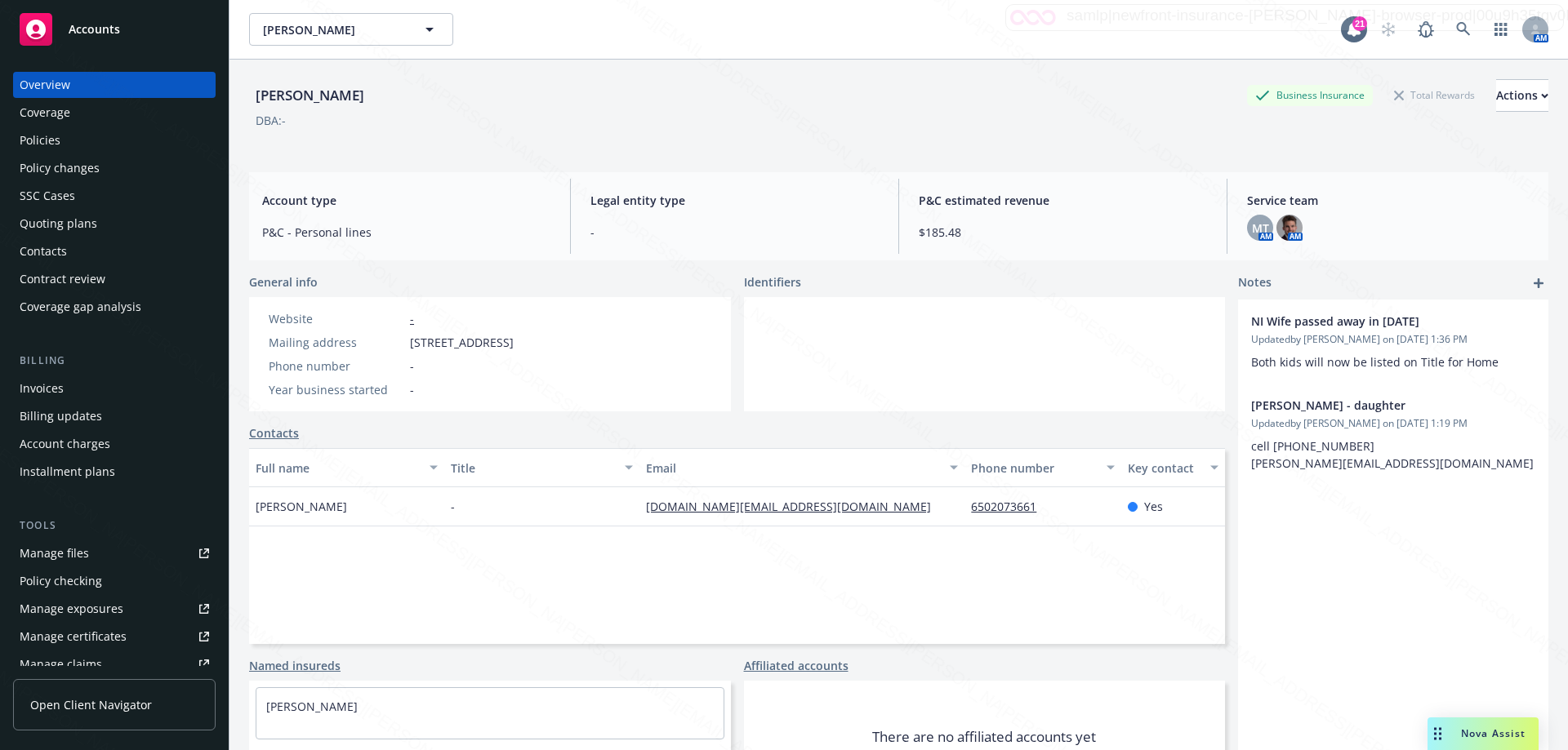
drag, startPoint x: 1244, startPoint y: 608, endPoint x: 912, endPoint y: 703, distance: 345.3
click at [1207, 625] on div "General info Website - Mailing address PO Box 5555, San Mateo, CA, 94402 Phone …" at bounding box center [898, 552] width 1299 height 557
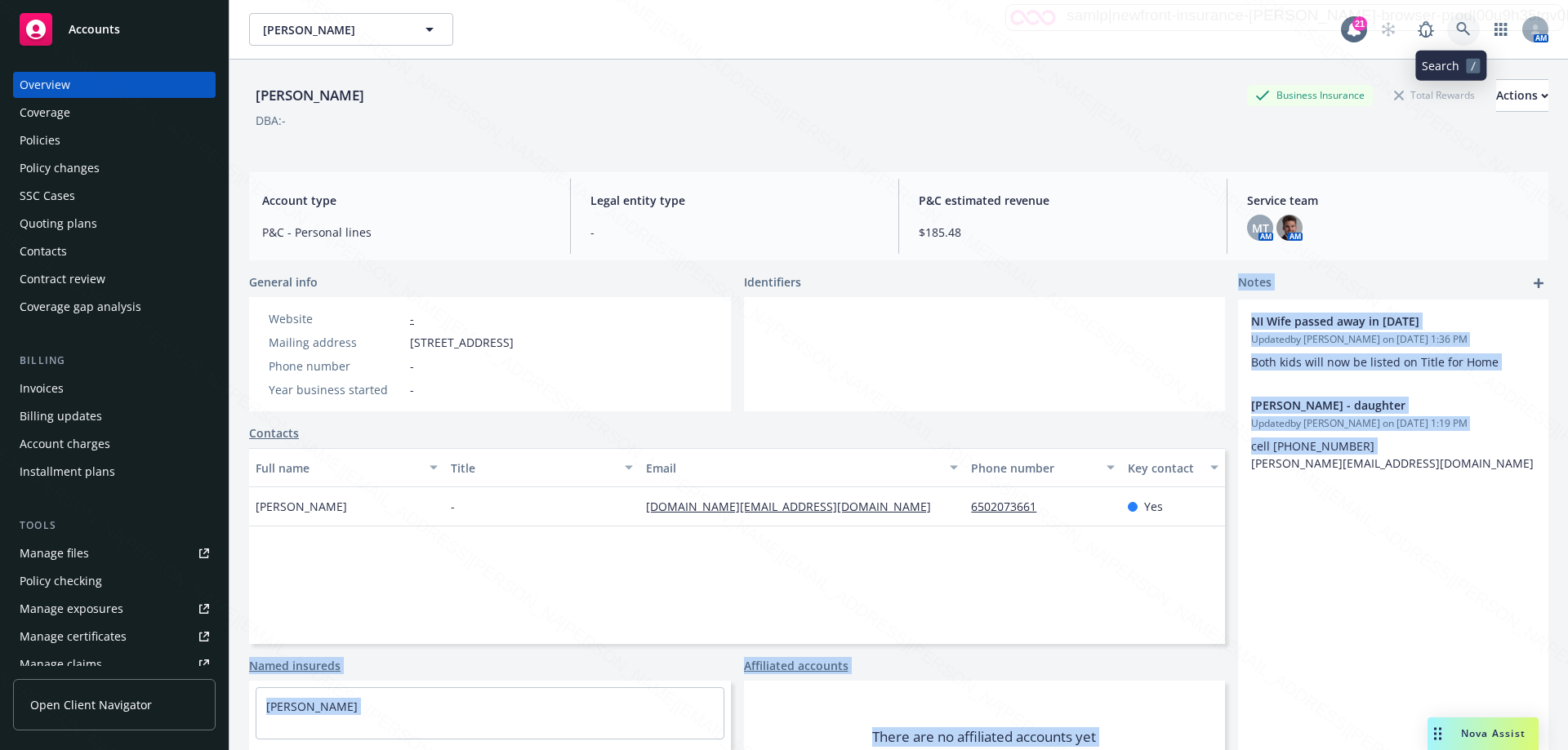
click at [1456, 27] on icon at bounding box center [1463, 29] width 14 height 14
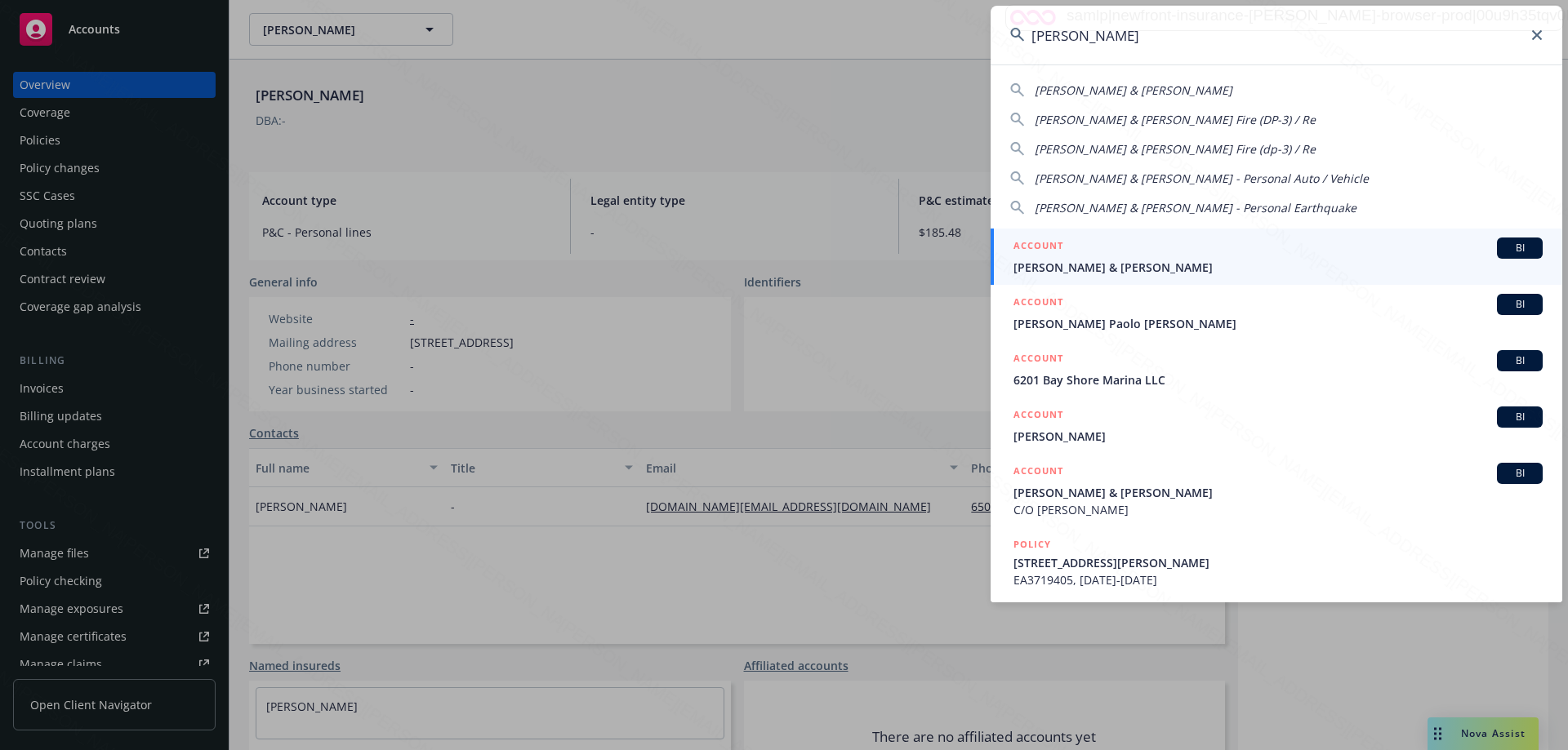
type input "chrisman"
click at [1061, 262] on span "Chrisman, Gary & Linda" at bounding box center [1278, 267] width 529 height 17
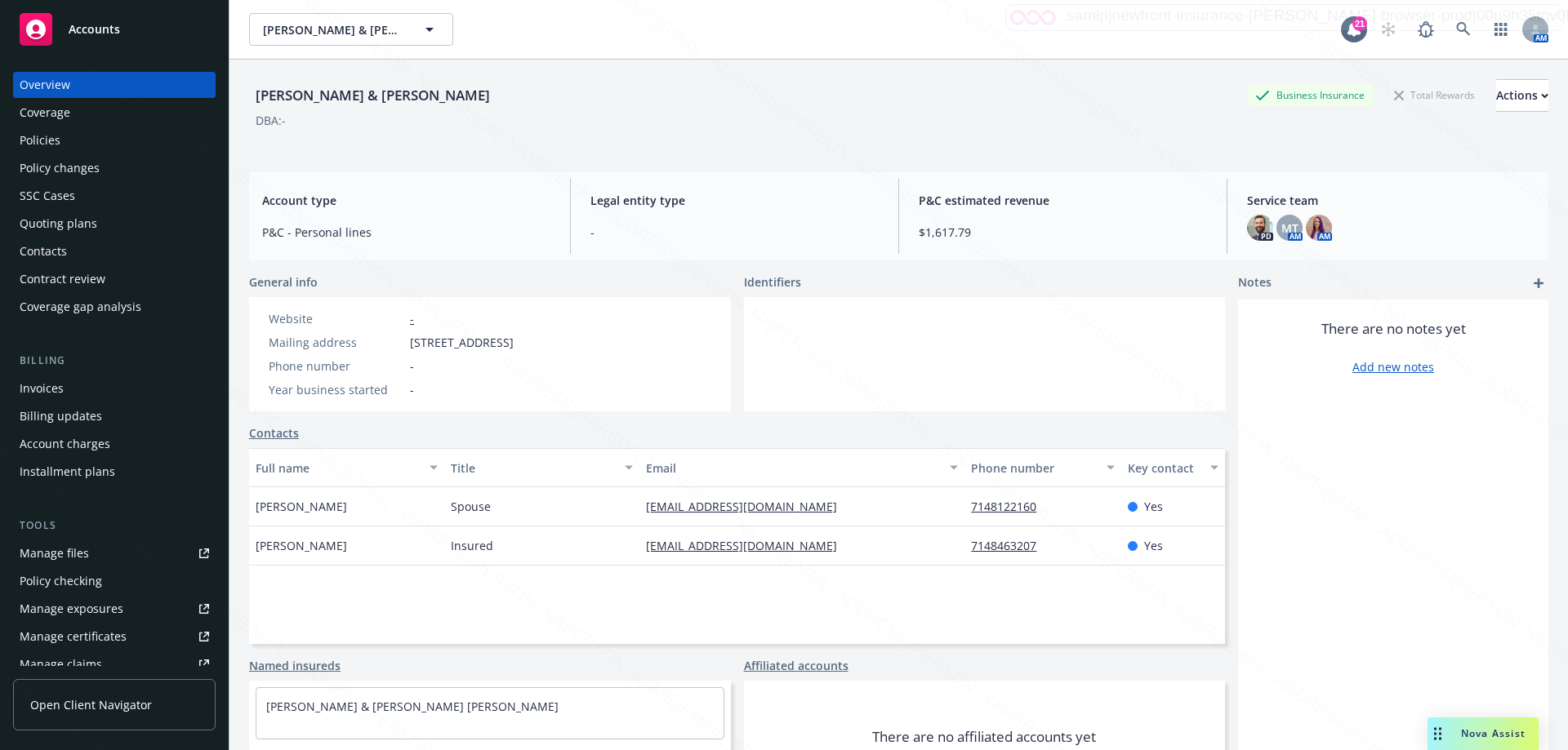
click at [52, 142] on div "Policies" at bounding box center [40, 140] width 41 height 26
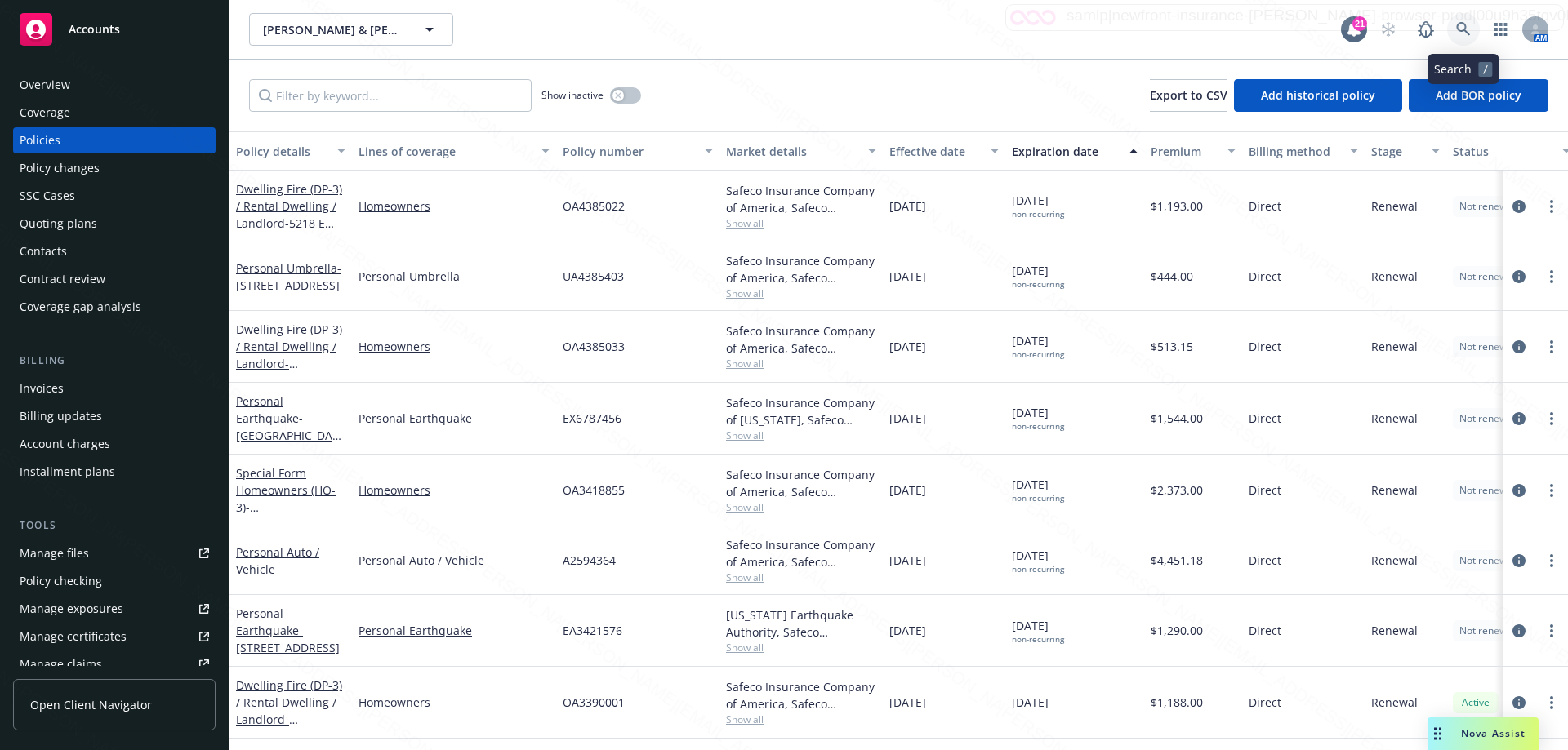
click at [1464, 25] on icon at bounding box center [1463, 28] width 14 height 14
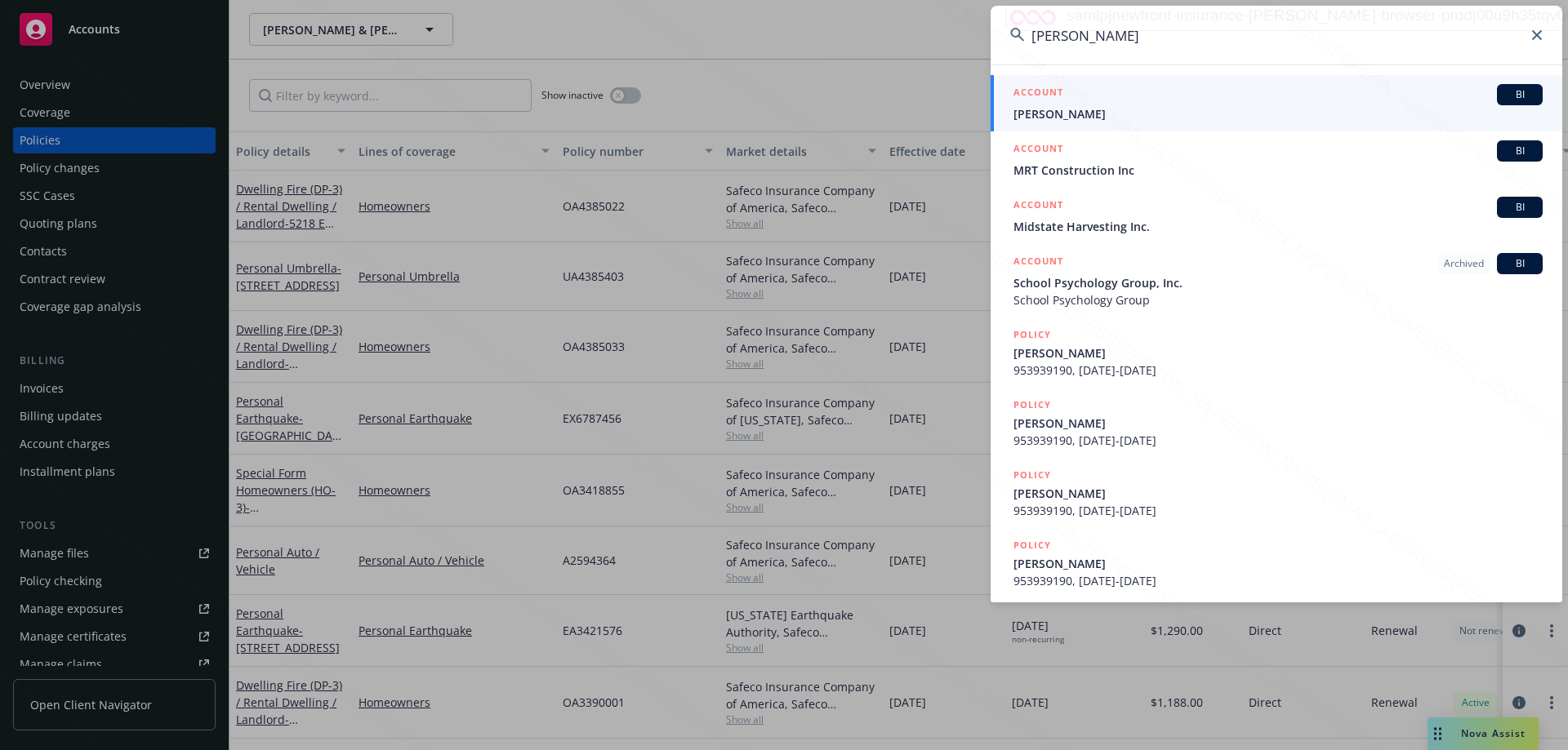
type input "rubalcava"
click at [1062, 103] on h5 "ACCOUNT" at bounding box center [1038, 94] width 50 height 20
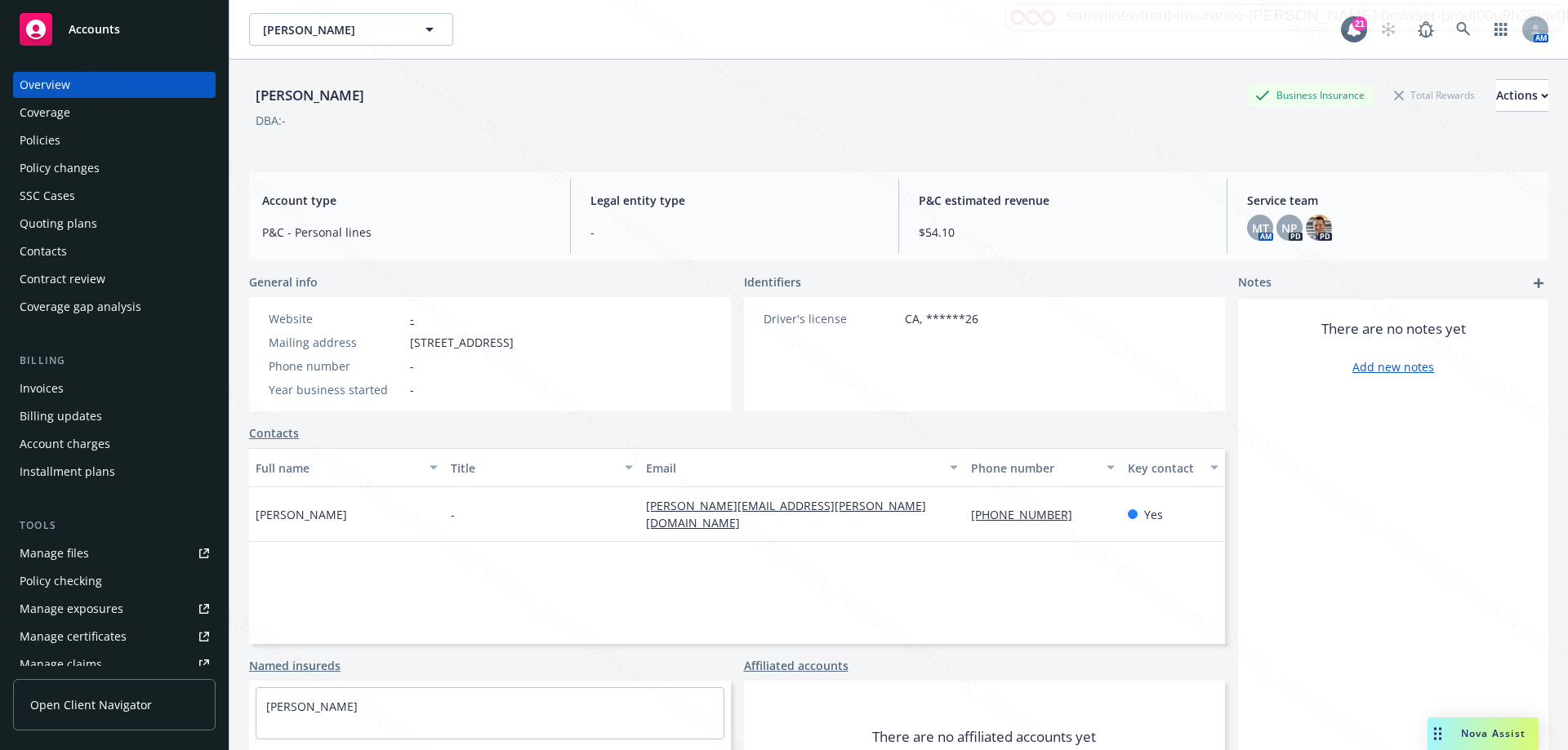
click at [46, 142] on div "Policies" at bounding box center [40, 140] width 41 height 26
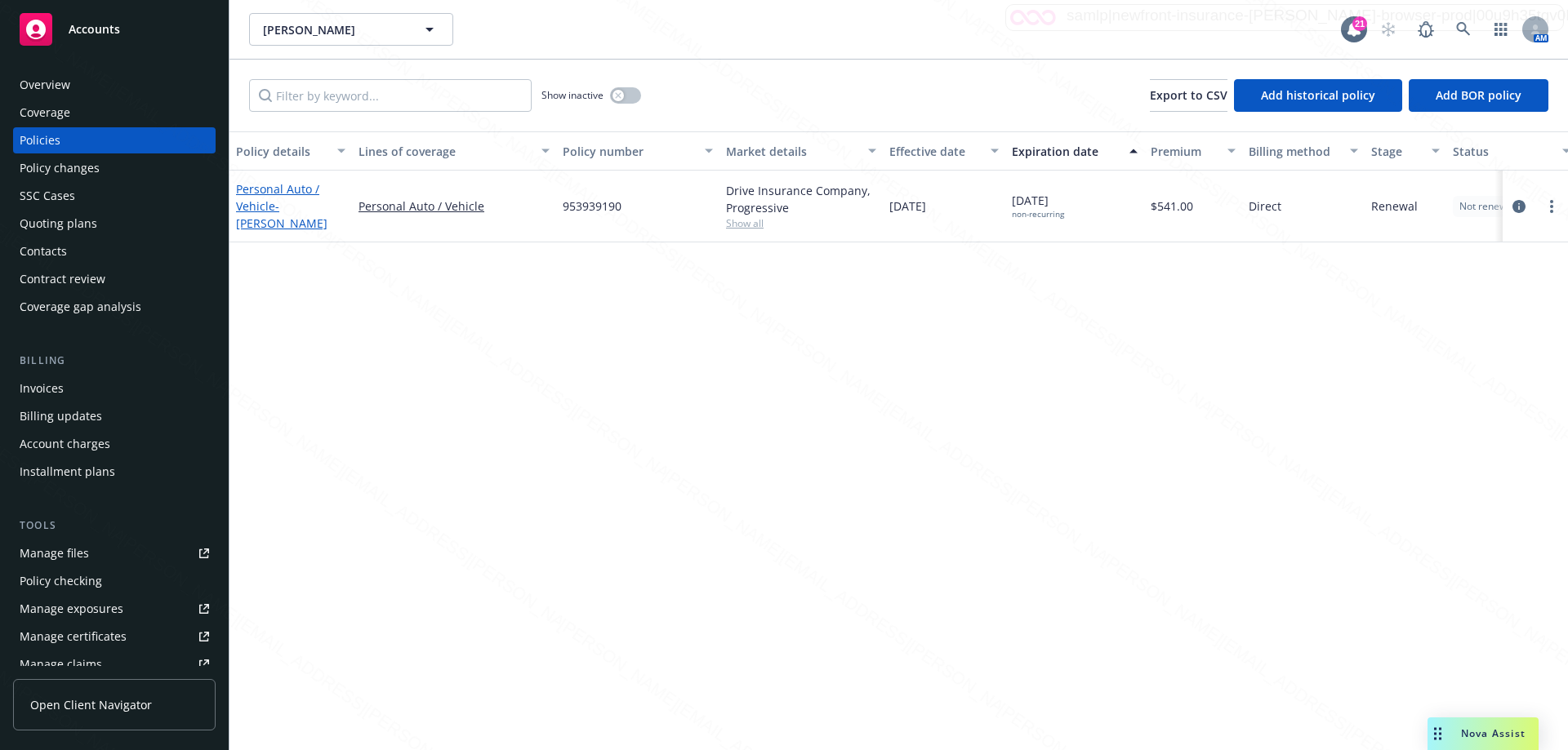
click at [276, 210] on span "- Hector Rubalcava" at bounding box center [281, 215] width 91 height 32
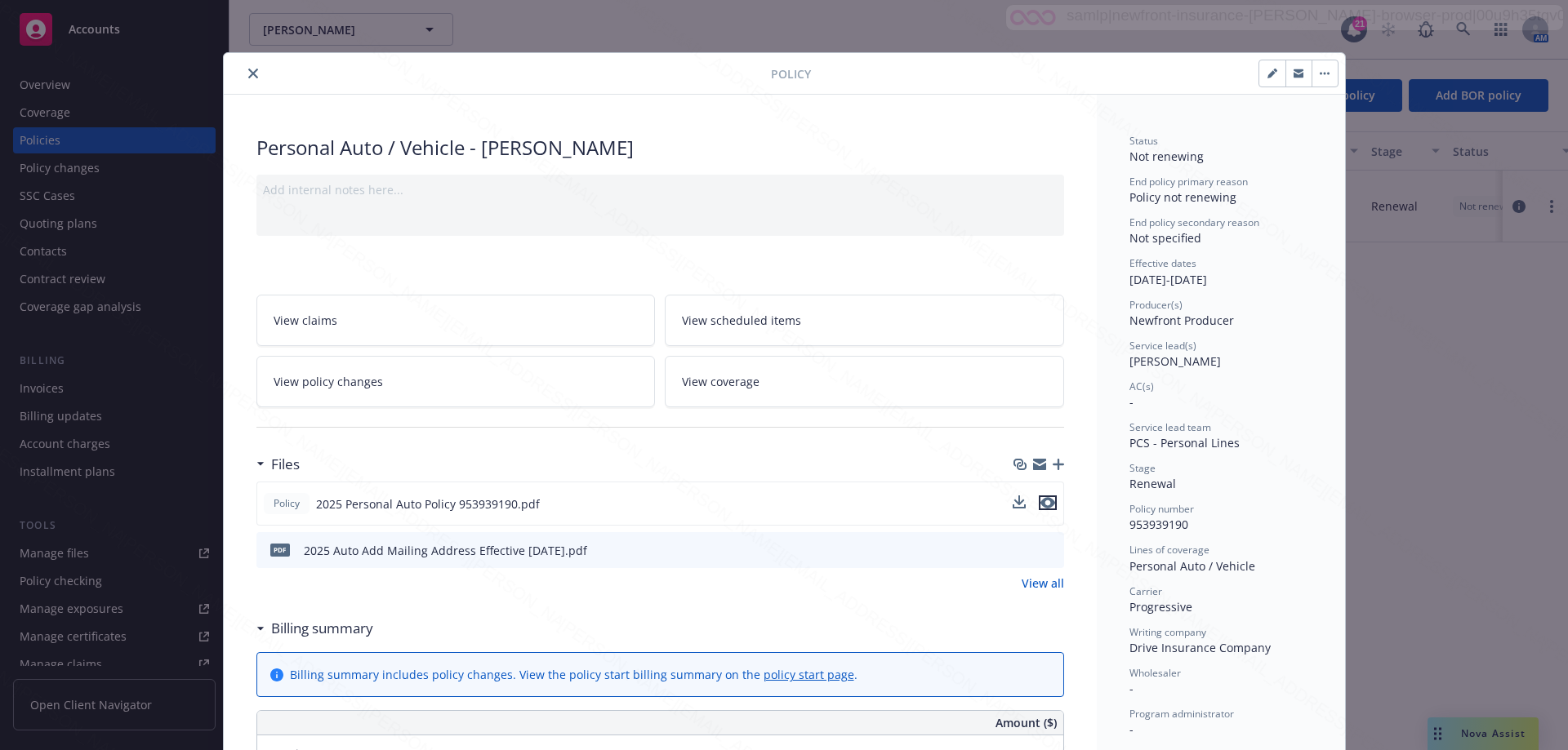
click at [1041, 502] on icon "preview file" at bounding box center [1048, 503] width 14 height 12
